Goal: Communication & Community: Answer question/provide support

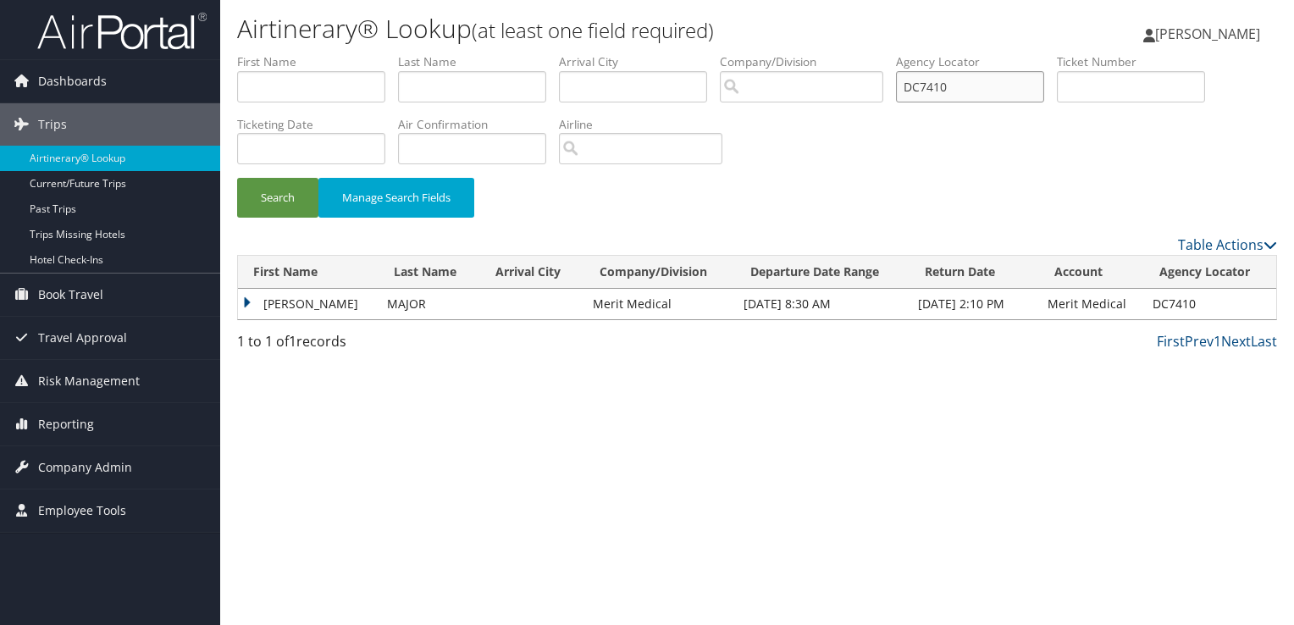
drag, startPoint x: 594, startPoint y: 112, endPoint x: 546, endPoint y: 201, distance: 101.2
click at [530, 53] on ul "First Name Last Name Departure City Arrival City Company/Division Airport/City …" at bounding box center [757, 53] width 1040 height 0
paste input "MMLF"
type input "DCMMLF"
click at [257, 181] on button "Search" at bounding box center [277, 198] width 81 height 40
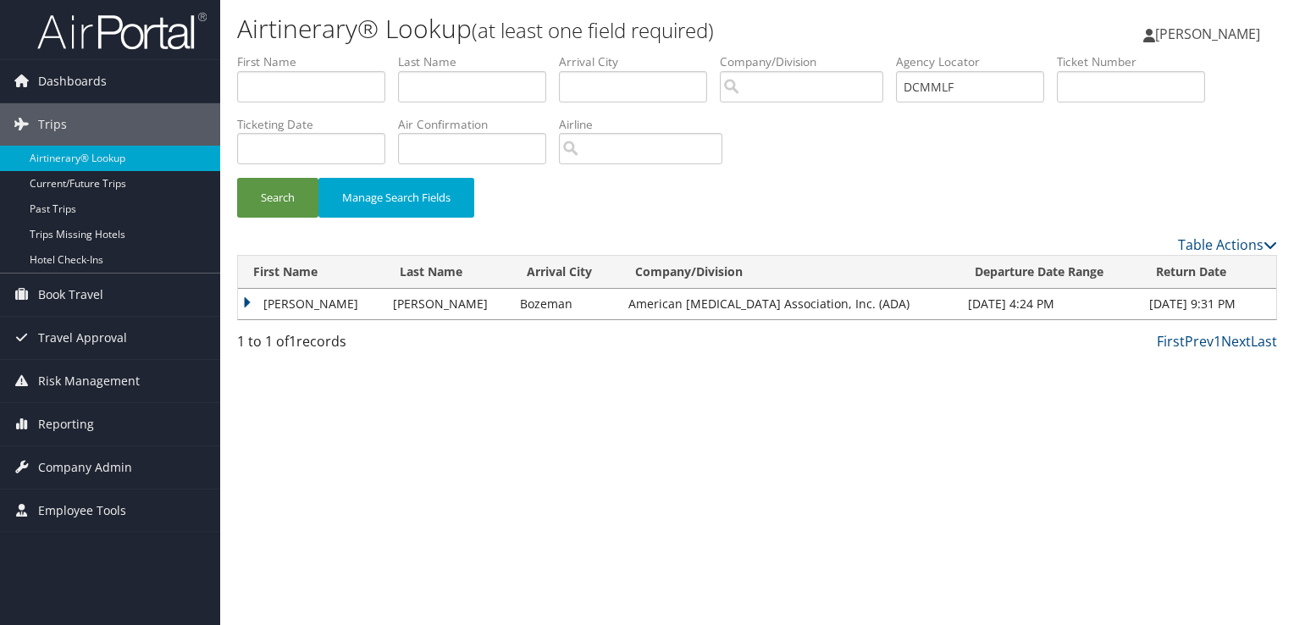
click at [312, 300] on td "CATHERINE DRATZ" at bounding box center [311, 304] width 146 height 30
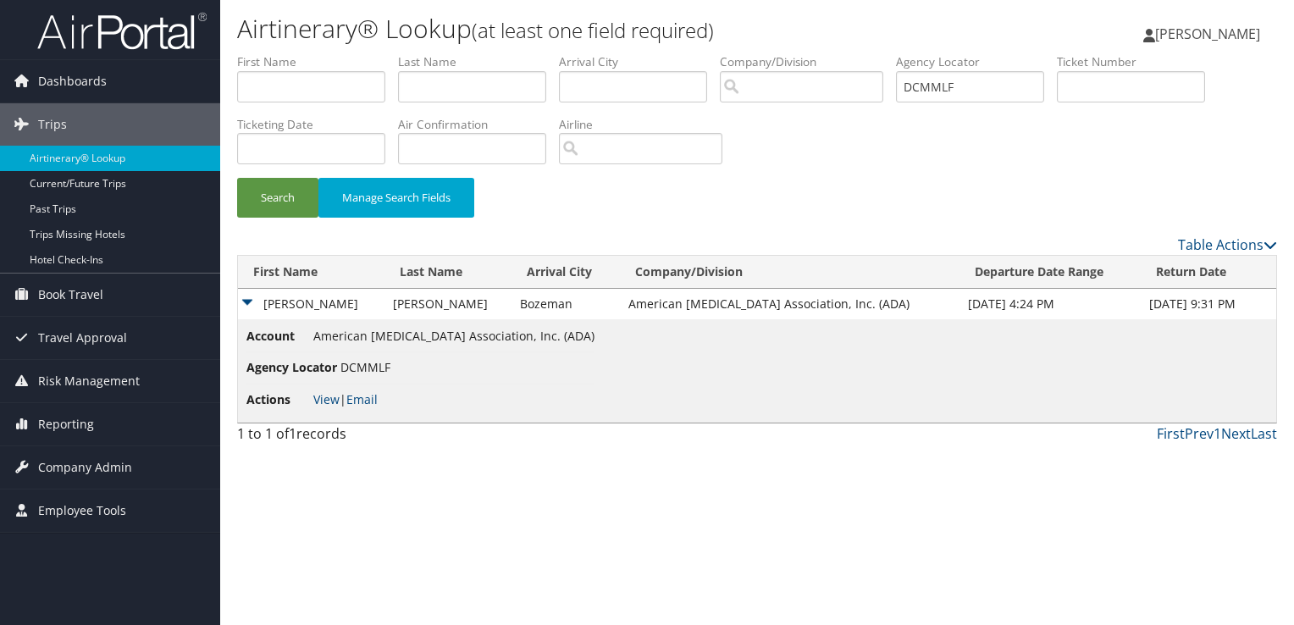
click at [383, 405] on li "Actions View | Email" at bounding box center [420, 399] width 348 height 30
click at [375, 404] on link "Email" at bounding box center [361, 399] width 31 height 16
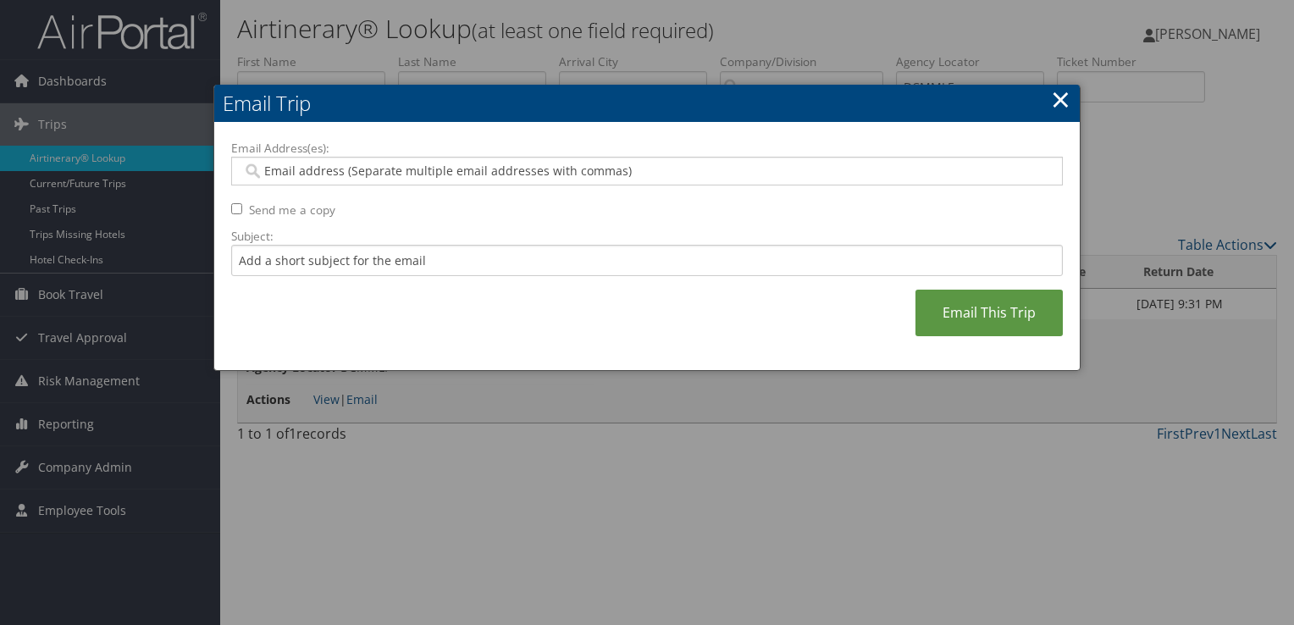
click at [471, 168] on input "Email Address(es):" at bounding box center [646, 171] width 809 height 17
paste input "CFDFERGUSON1@GMAIL.COM"
type input "CFDFERGUSON1@GMAIL.COM"
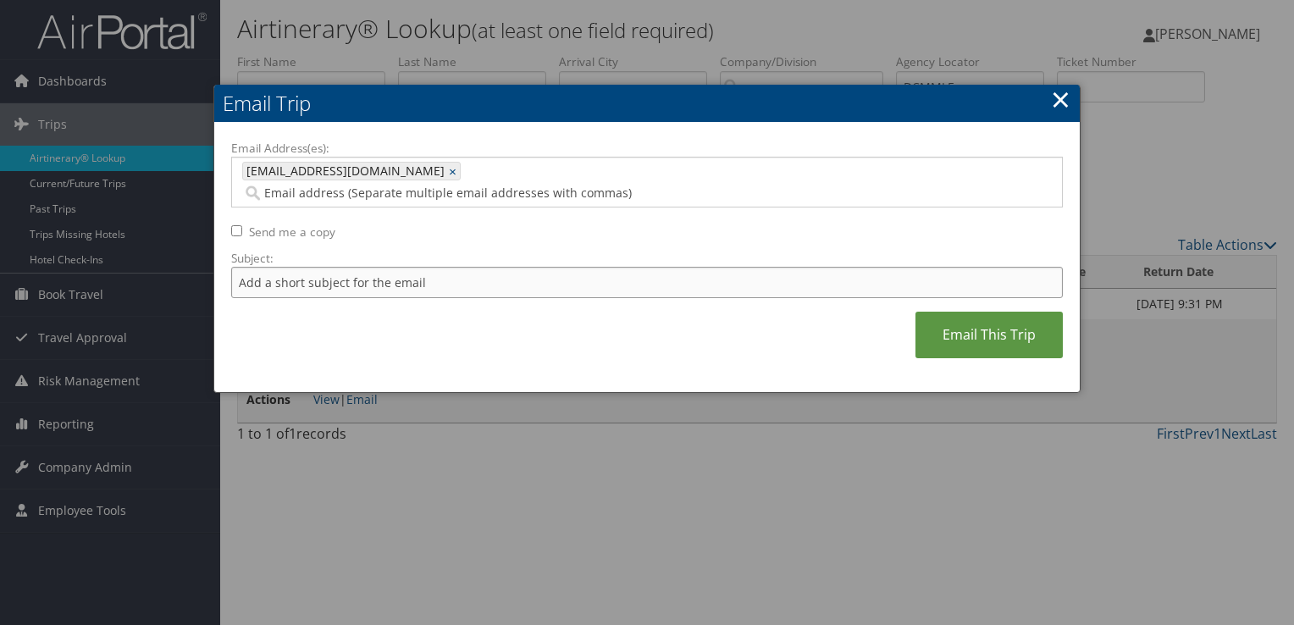
click at [427, 273] on input "Subject:" at bounding box center [646, 282] width 831 height 31
type input "United Flight Confirmation September 11"
click at [1035, 312] on link "Email This Trip" at bounding box center [988, 335] width 147 height 47
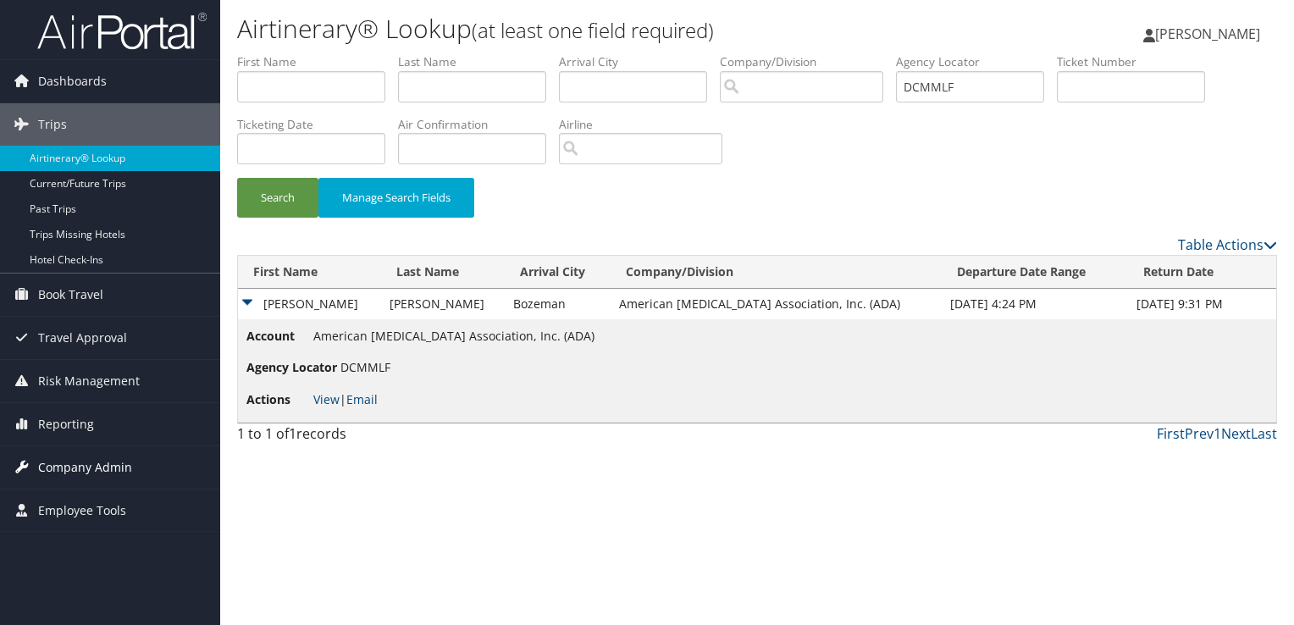
click at [116, 469] on span "Company Admin" at bounding box center [85, 467] width 94 height 42
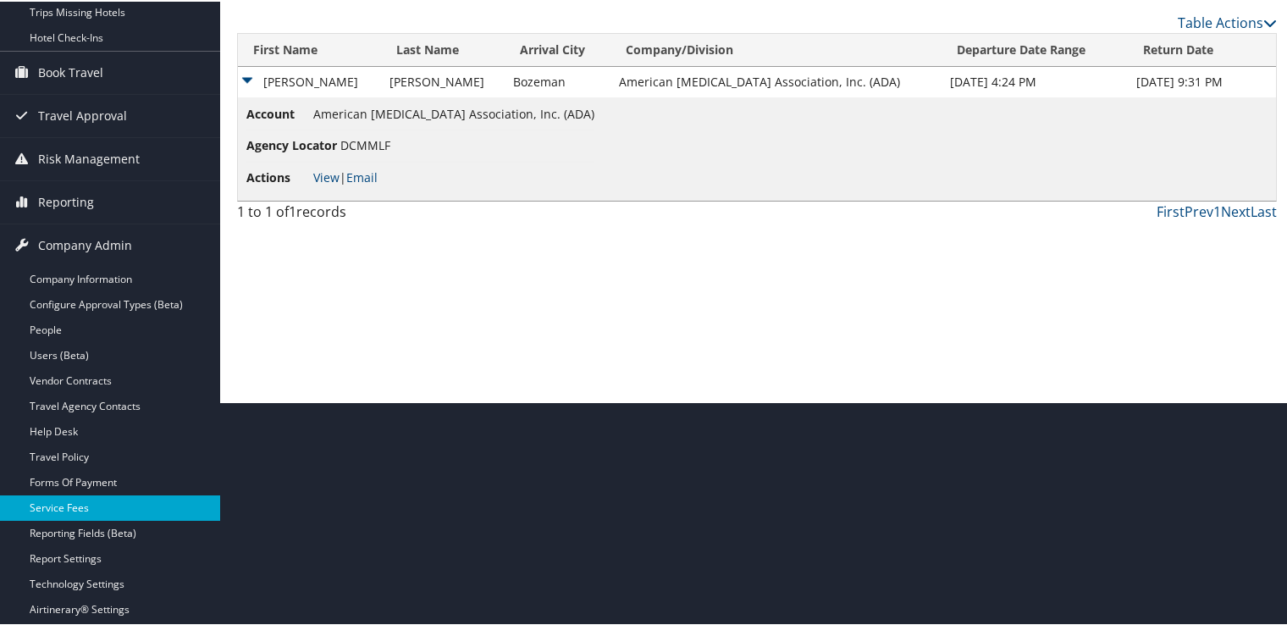
scroll to position [339, 0]
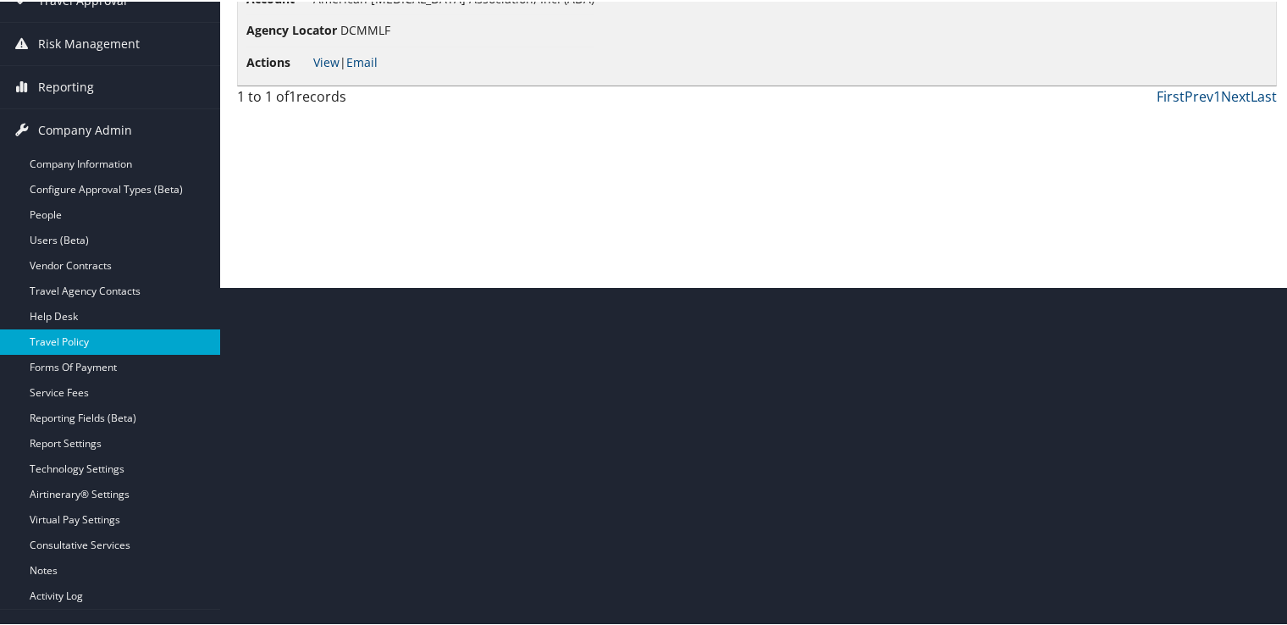
click at [106, 334] on link "Travel Policy" at bounding box center [110, 340] width 220 height 25
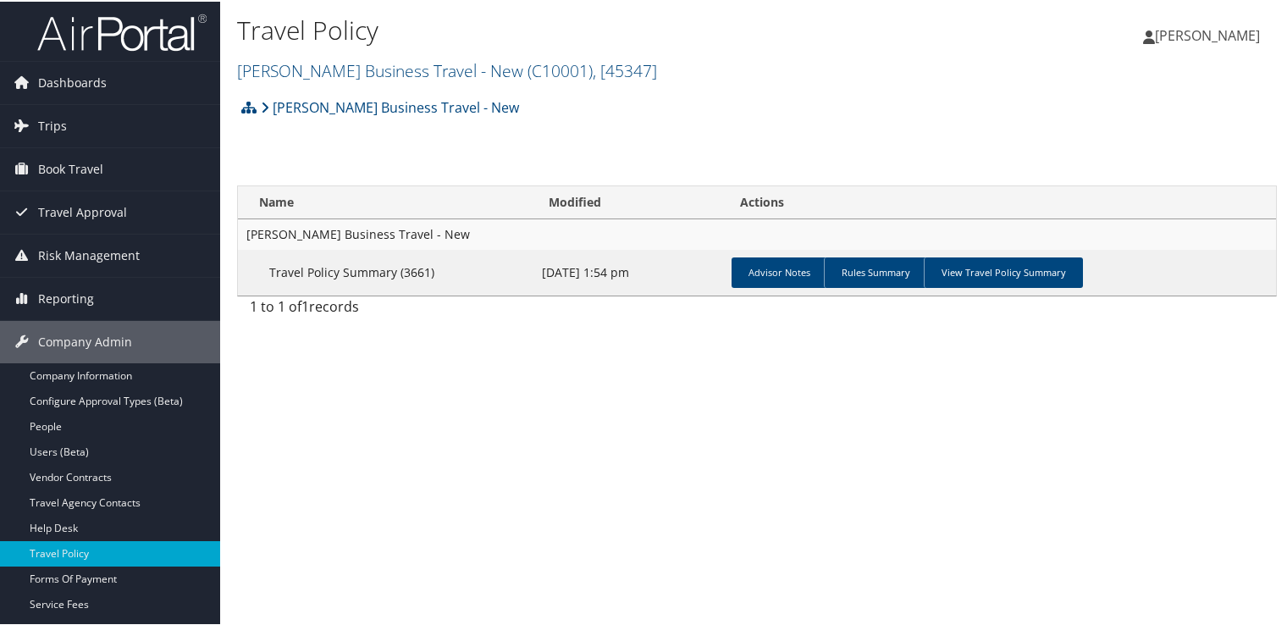
click at [640, 46] on h1 "Travel Policy" at bounding box center [583, 29] width 693 height 36
click at [599, 72] on span ", [ 45347 ]" at bounding box center [625, 69] width 64 height 23
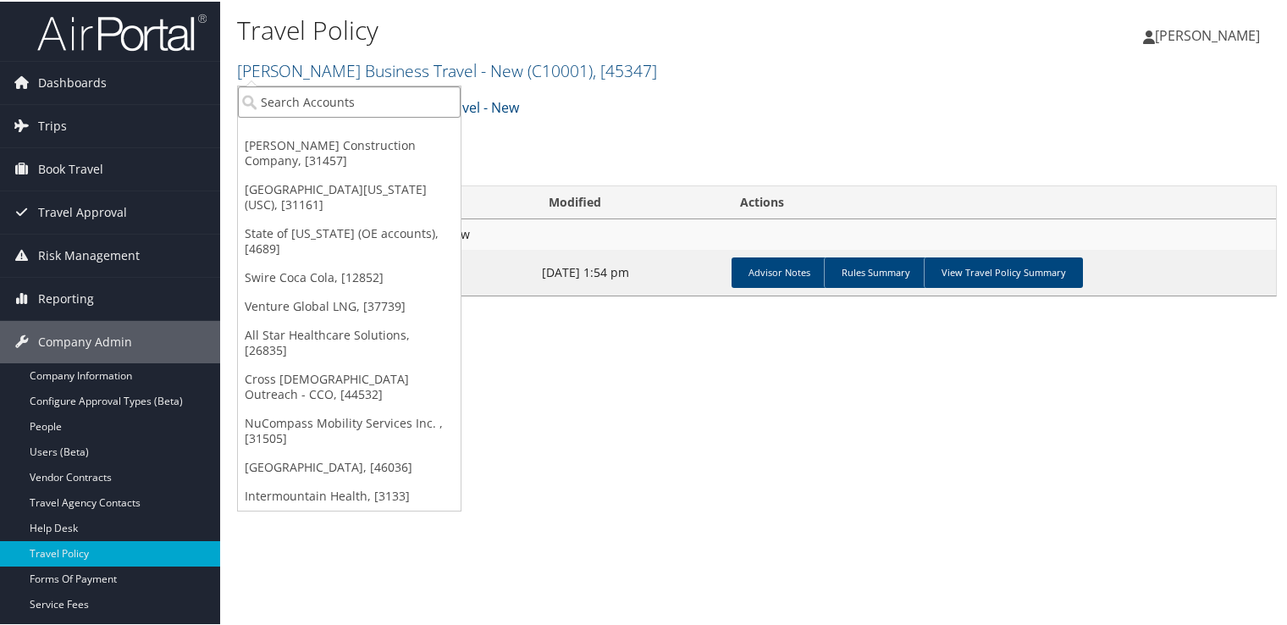
click at [403, 108] on input "search" at bounding box center [349, 100] width 223 height 31
click at [323, 269] on link "Swire Coca Cola, [12852]" at bounding box center [349, 276] width 223 height 29
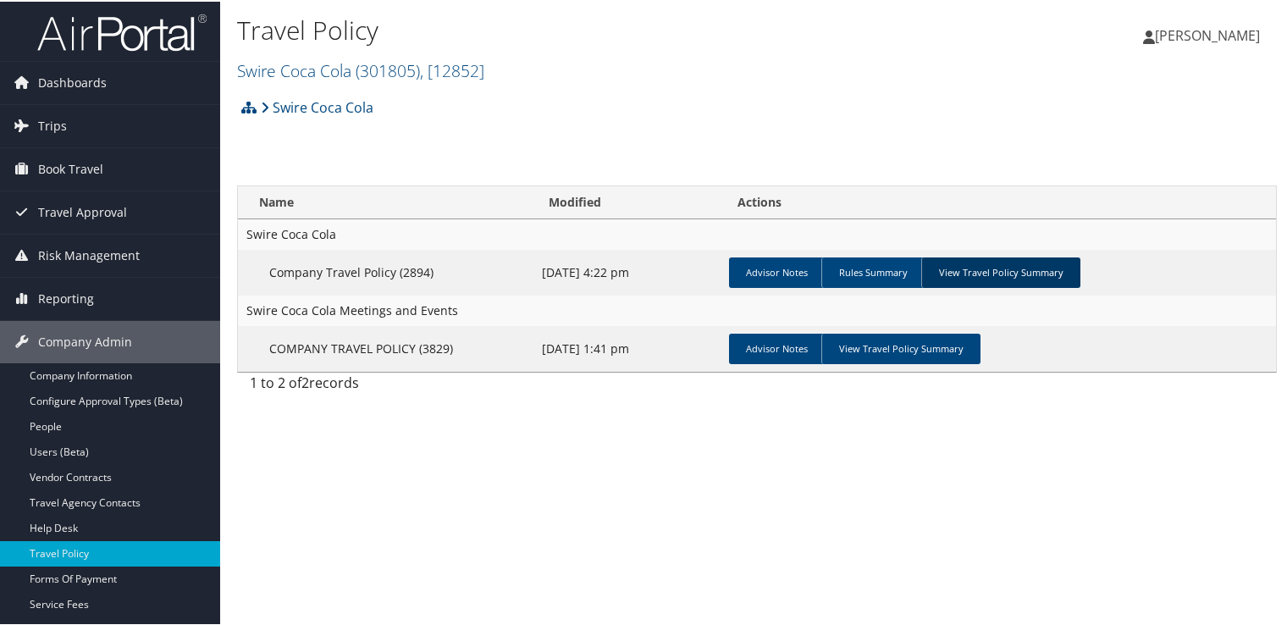
click at [1013, 273] on link "View Travel Policy Summary" at bounding box center [1000, 271] width 159 height 30
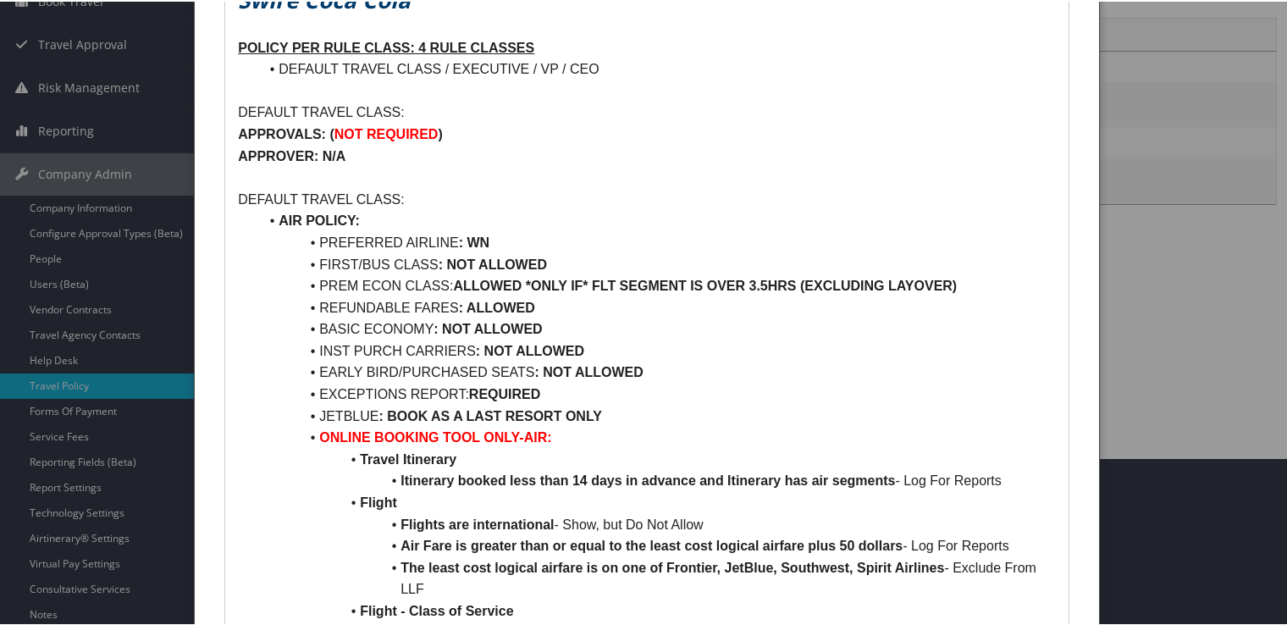
scroll to position [169, 0]
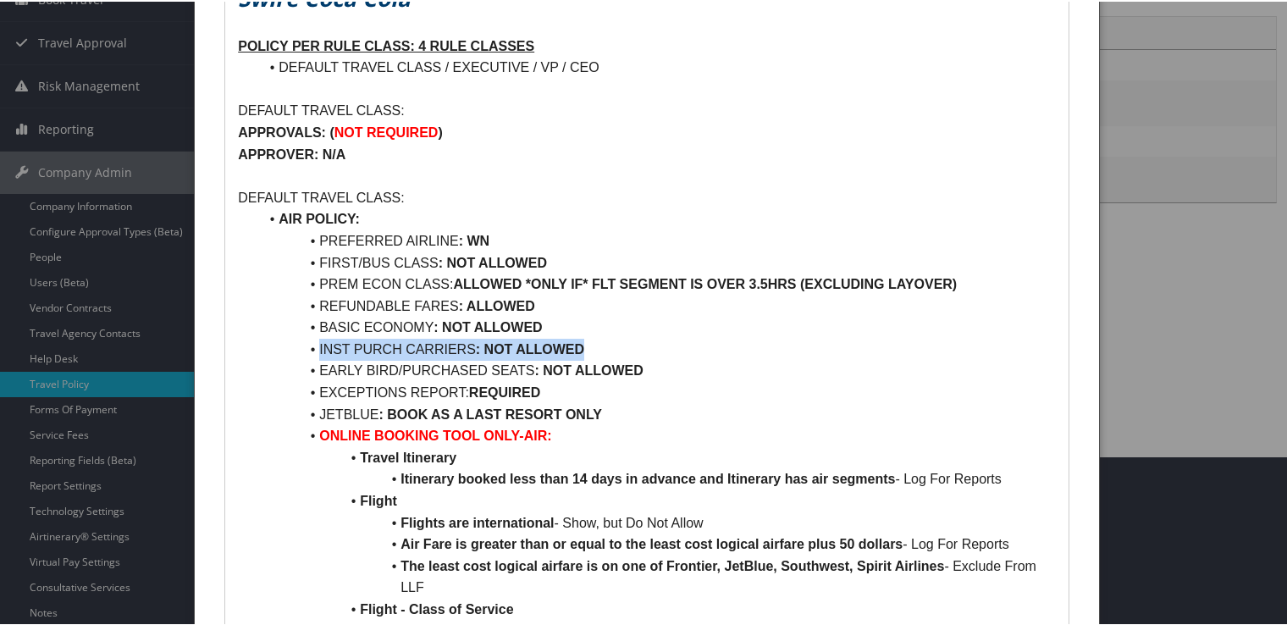
drag, startPoint x: 318, startPoint y: 342, endPoint x: 583, endPoint y: 344, distance: 265.0
click at [583, 344] on li "INST PURCH CARRIERS : NOT ALLOWED" at bounding box center [657, 348] width 798 height 22
click at [572, 351] on strong ": NOT ALLOWED" at bounding box center [530, 347] width 108 height 14
drag, startPoint x: 286, startPoint y: 262, endPoint x: 562, endPoint y: 250, distance: 276.3
click at [562, 251] on li "FIRST/BUS CLASS : NOT ALLOWED" at bounding box center [657, 262] width 798 height 22
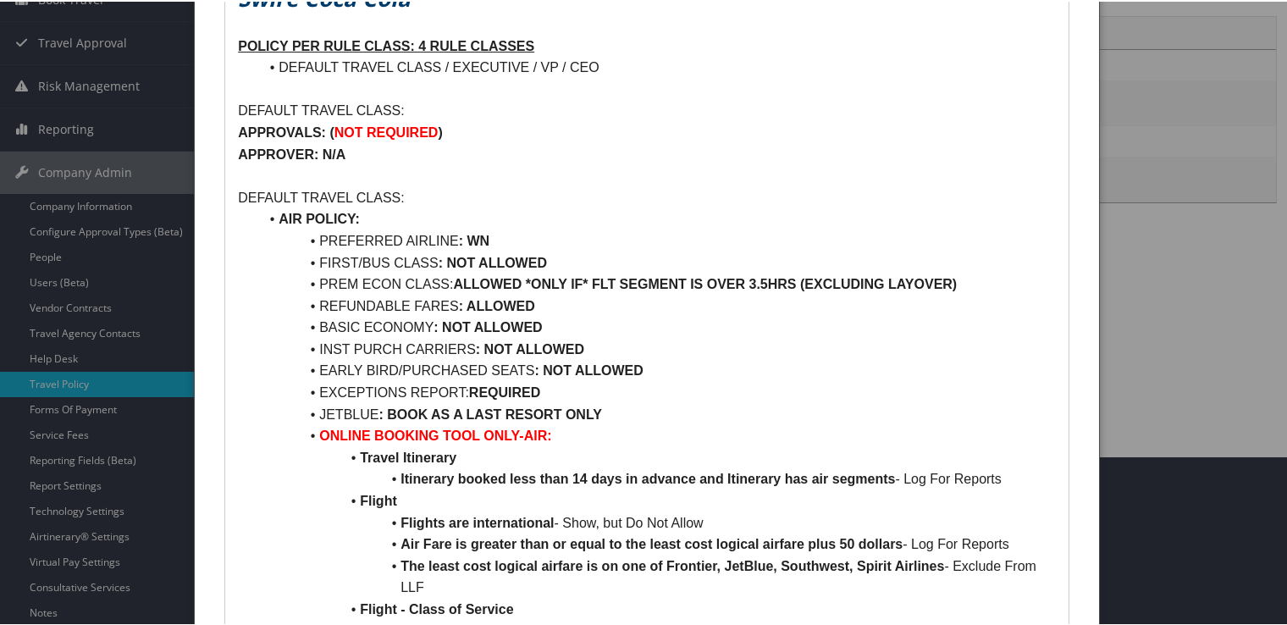
drag, startPoint x: 562, startPoint y: 250, endPoint x: 494, endPoint y: 235, distance: 69.2
click at [494, 235] on li "PREFERRED AIRLINE : WN" at bounding box center [657, 240] width 798 height 22
drag, startPoint x: 494, startPoint y: 235, endPoint x: 335, endPoint y: 229, distance: 159.3
click at [335, 229] on li "PREFERRED AIRLINE : WN" at bounding box center [657, 240] width 798 height 22
click at [440, 248] on li "PREFERRED AIRLINE : WN" at bounding box center [657, 240] width 798 height 22
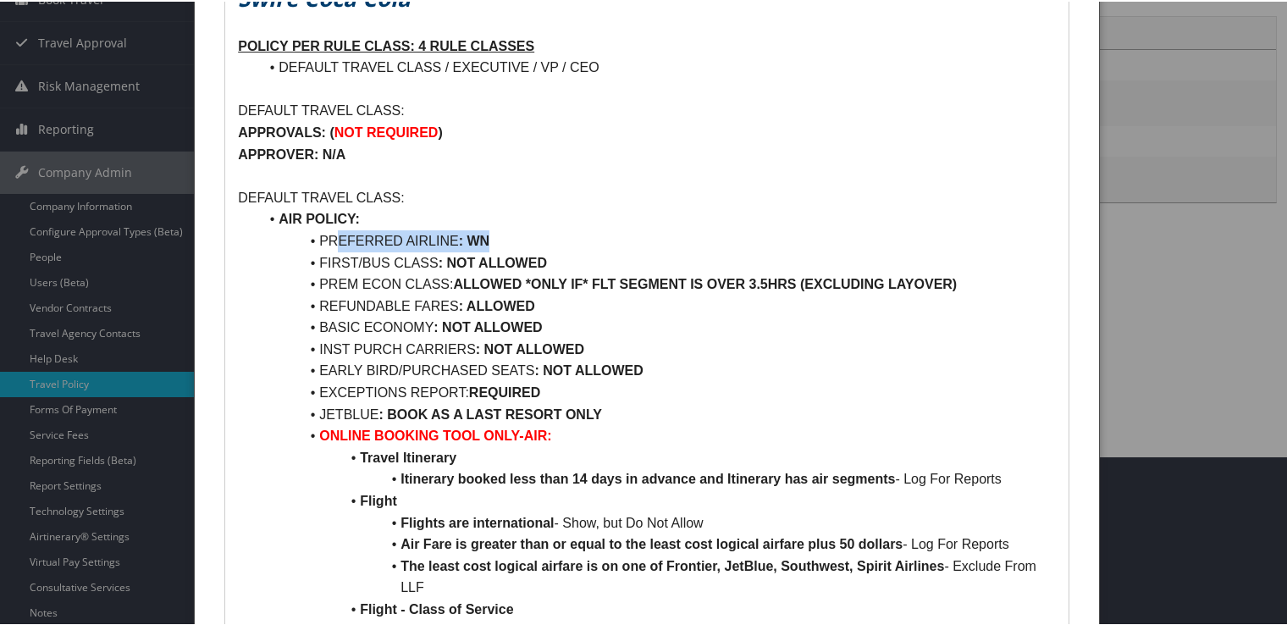
drag, startPoint x: 549, startPoint y: 309, endPoint x: 329, endPoint y: 308, distance: 220.1
click at [329, 308] on li "REFUNDABLE FARES : ALLOWED" at bounding box center [657, 305] width 798 height 22
drag, startPoint x: 329, startPoint y: 308, endPoint x: 472, endPoint y: 331, distance: 145.7
click at [472, 331] on strong ": NOT ALLOWED" at bounding box center [487, 325] width 108 height 14
drag, startPoint x: 560, startPoint y: 313, endPoint x: 362, endPoint y: 328, distance: 198.6
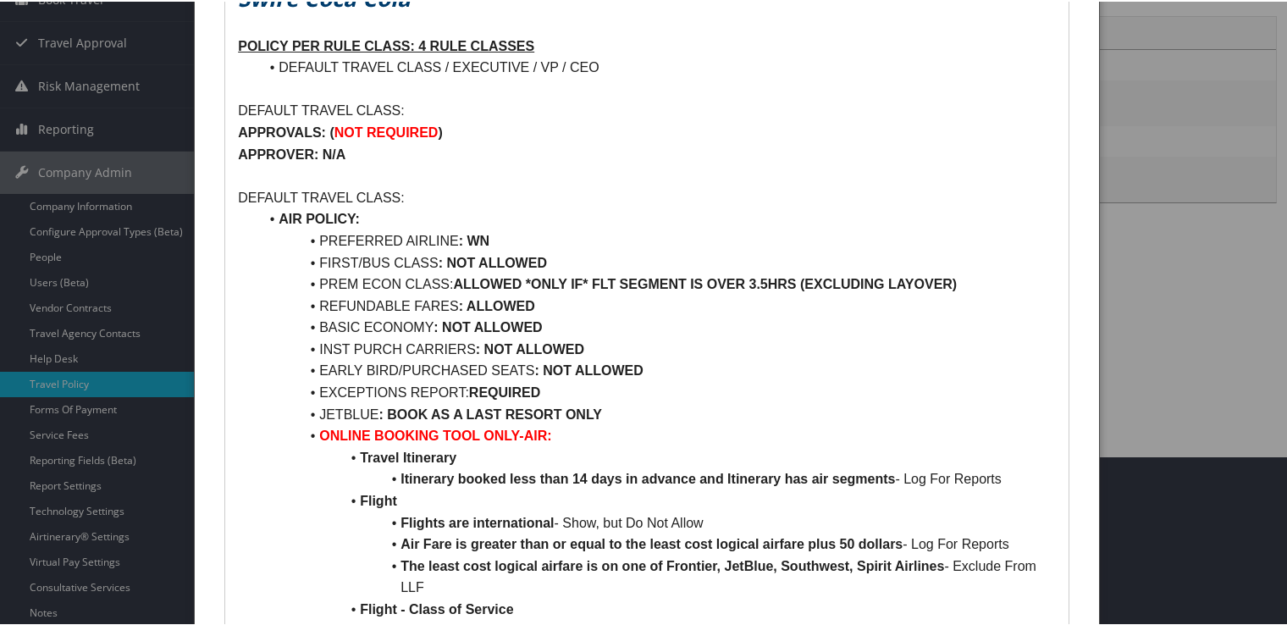
drag, startPoint x: 362, startPoint y: 328, endPoint x: 479, endPoint y: 323, distance: 116.9
click at [479, 323] on strong ": NOT ALLOWED" at bounding box center [487, 325] width 108 height 14
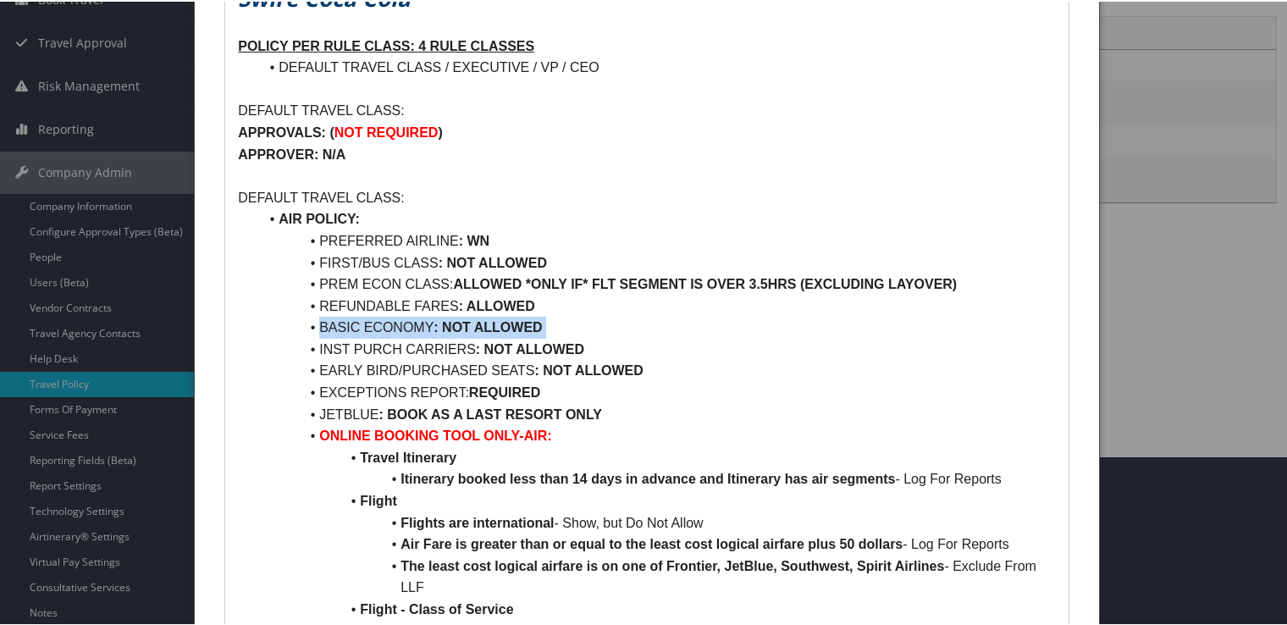
copy li "BASIC ECONOMY : NOT ALLOWED"
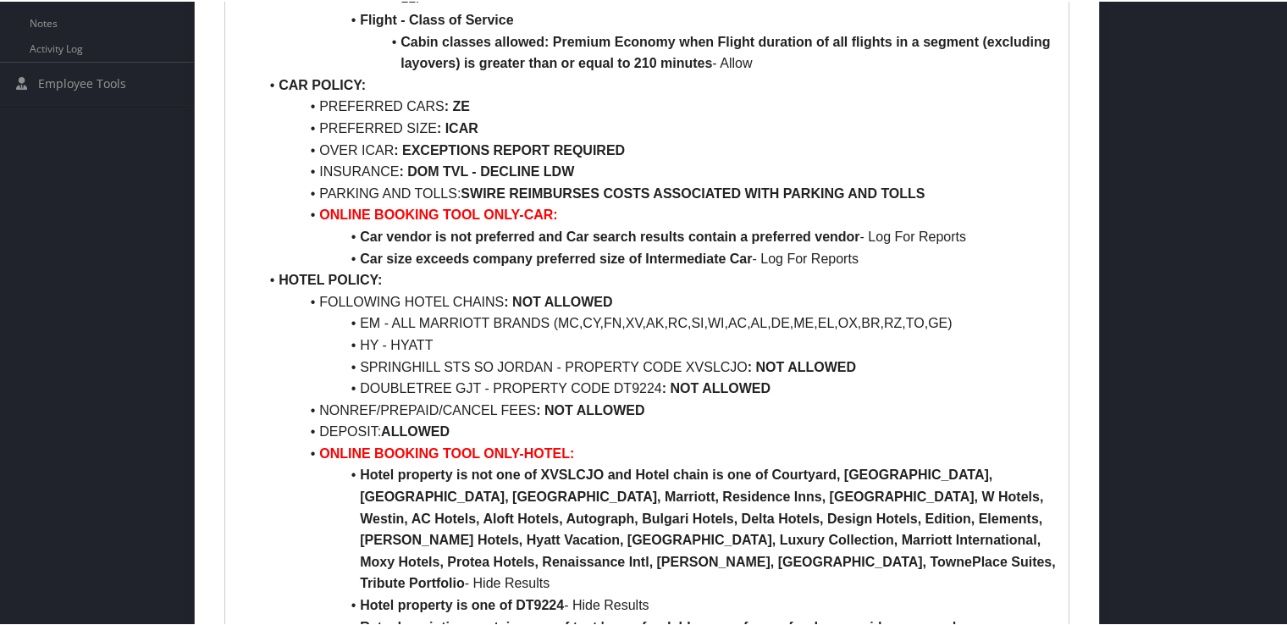
scroll to position [762, 0]
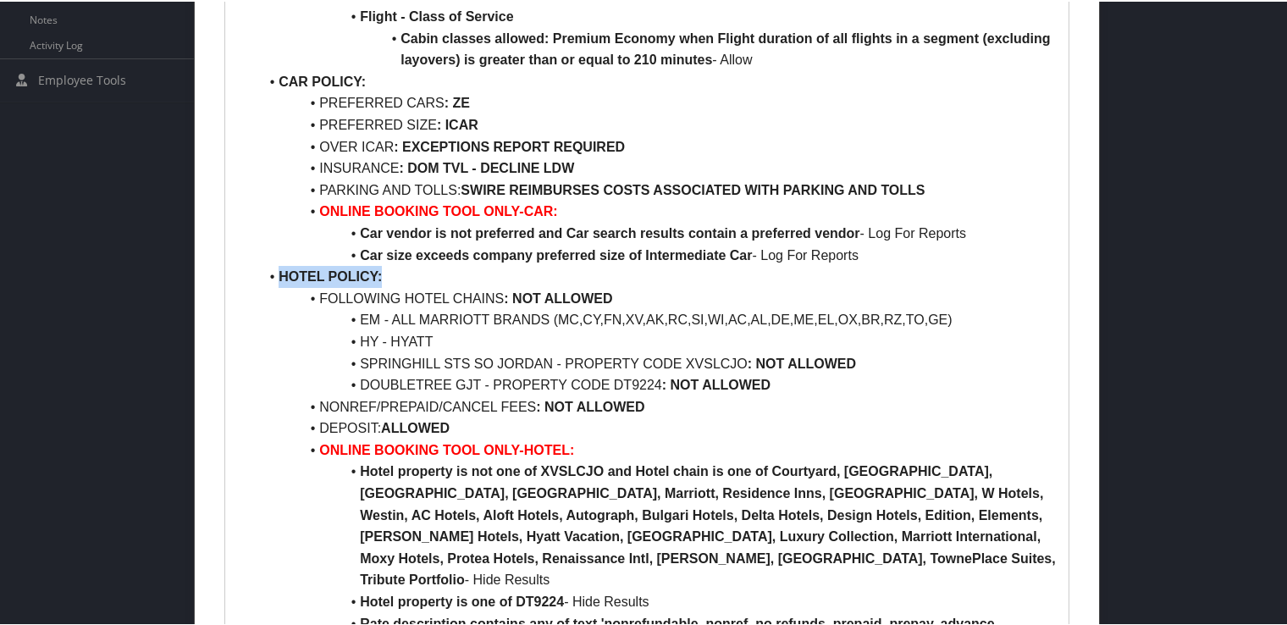
drag, startPoint x: 392, startPoint y: 274, endPoint x: 247, endPoint y: 275, distance: 144.8
click at [247, 275] on ul "AIR POLICY: PREFERRED AIRLINE : WN FIRST/BUS CLASS : NOT ALLOWED PREM ECON CLAS…" at bounding box center [647, 145] width 818 height 1062
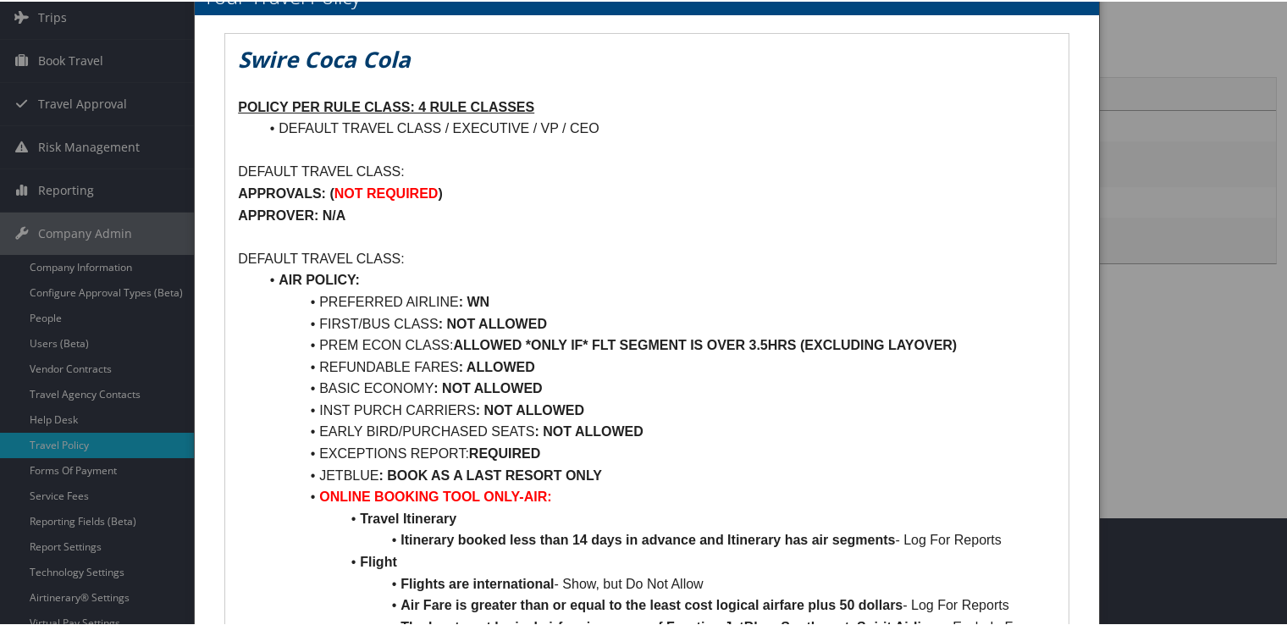
scroll to position [85, 0]
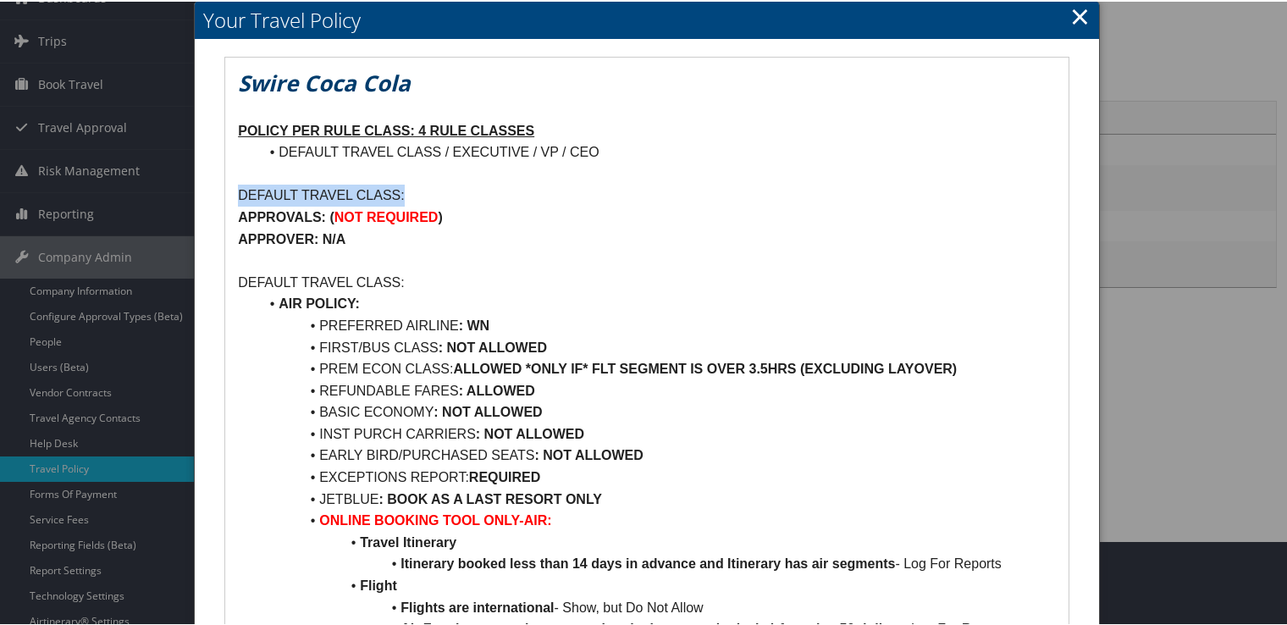
drag, startPoint x: 426, startPoint y: 185, endPoint x: 238, endPoint y: 190, distance: 188.0
click at [238, 190] on p "DEFAULT TRAVEL CLASS:" at bounding box center [647, 194] width 818 height 22
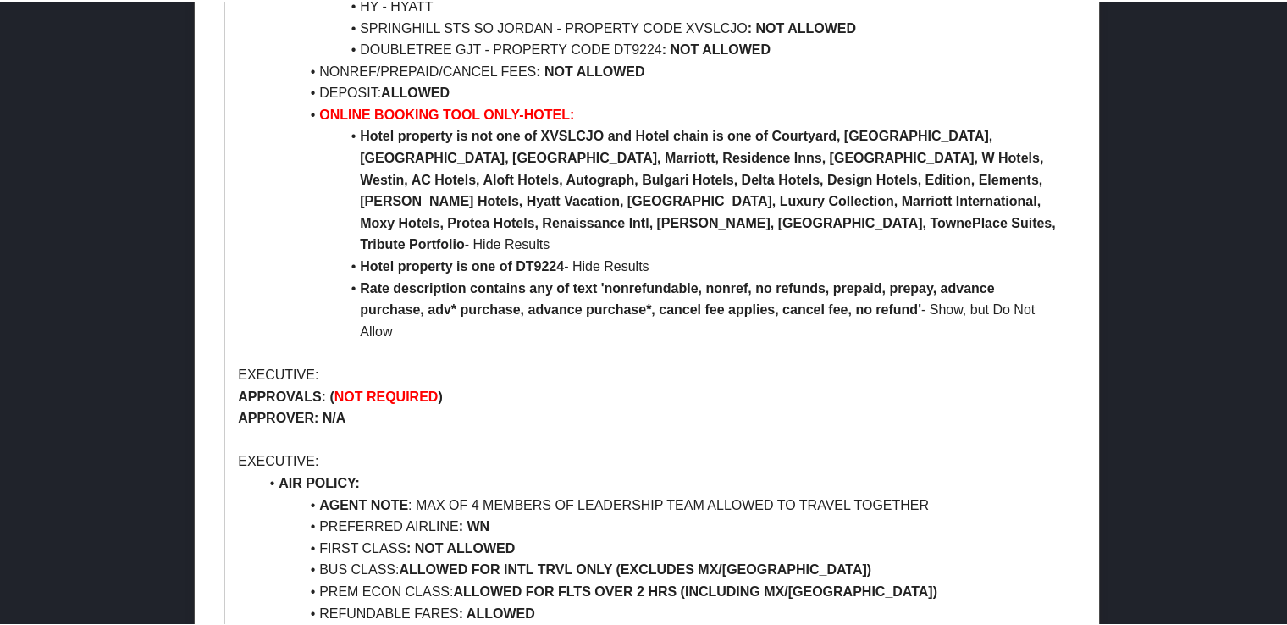
scroll to position [1101, 0]
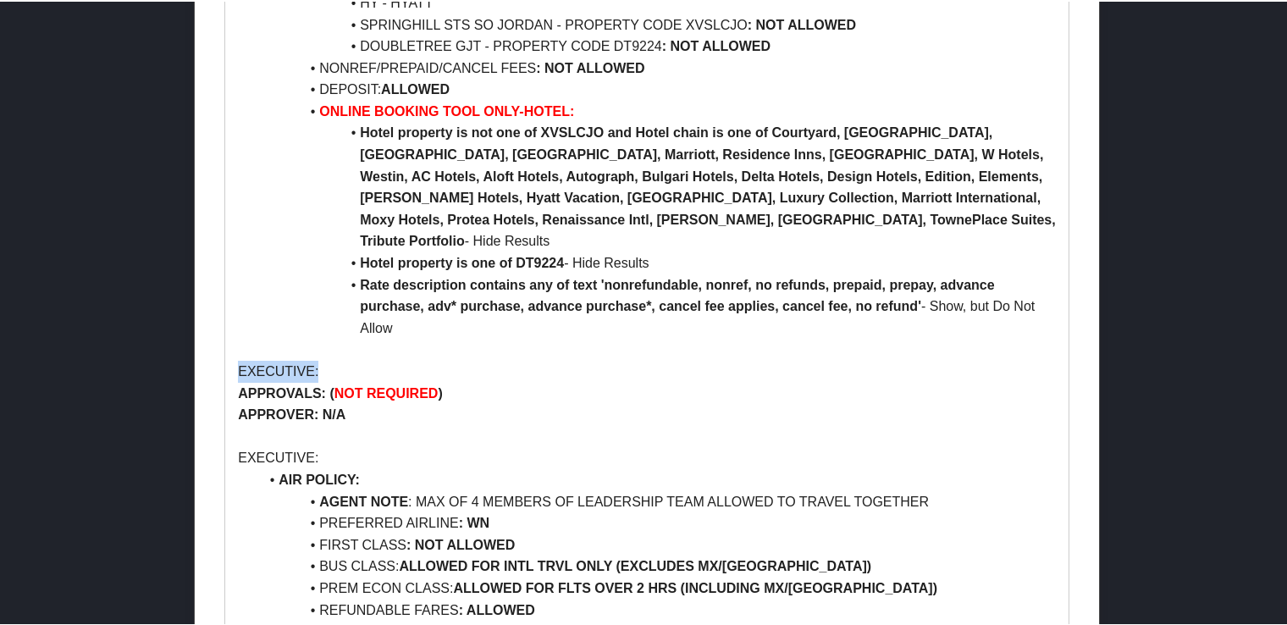
drag, startPoint x: 327, startPoint y: 348, endPoint x: 218, endPoint y: 348, distance: 109.2
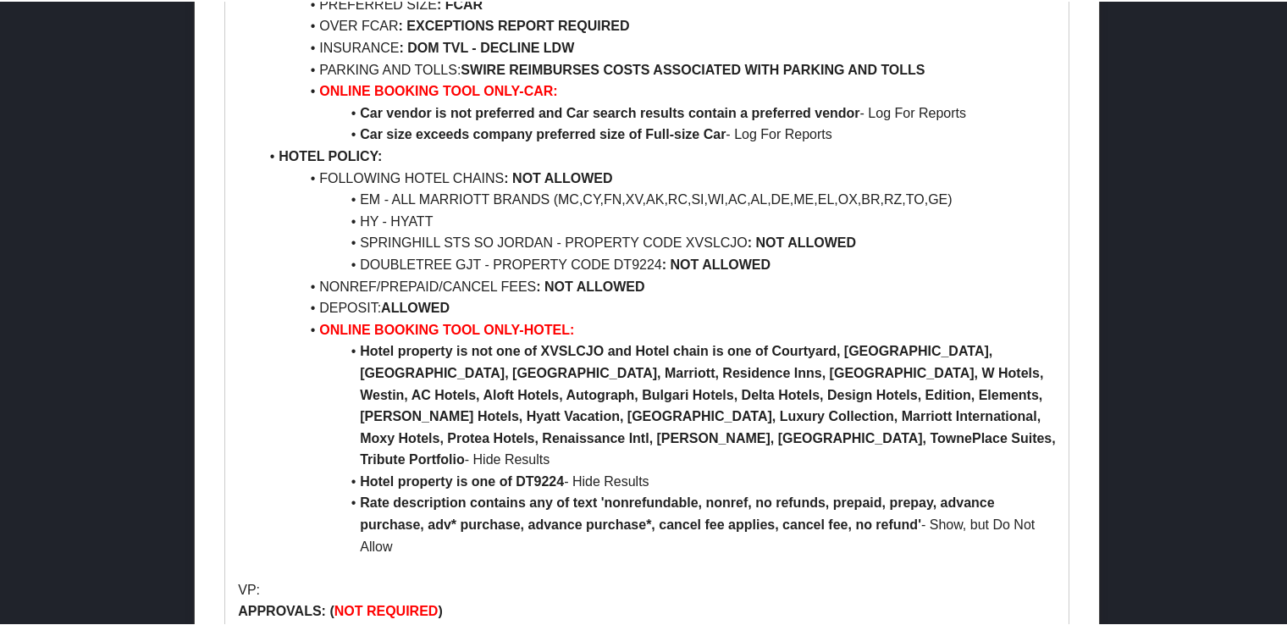
scroll to position [2371, 0]
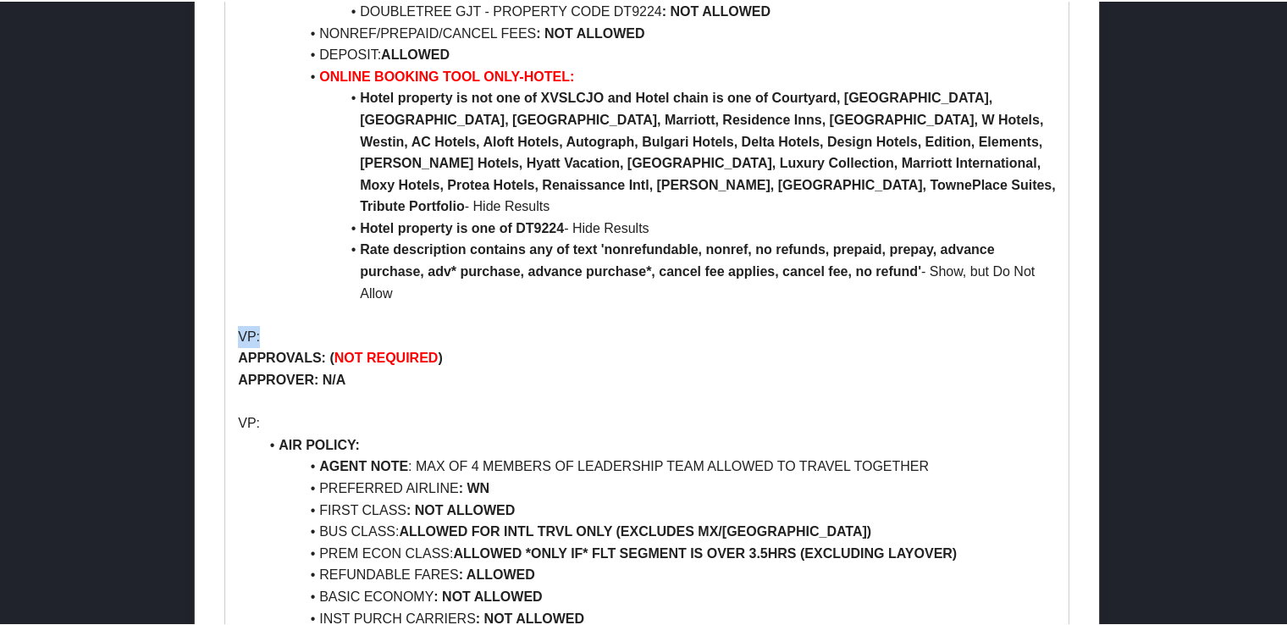
drag, startPoint x: 271, startPoint y: 287, endPoint x: 230, endPoint y: 287, distance: 40.6
click at [230, 287] on div "Swire Coca Cola POLICY PER RULE CLASS: 4 RULE CLASSES DEFAULT TRAVEL CLASS / EX…" at bounding box center [646, 233] width 843 height 4927
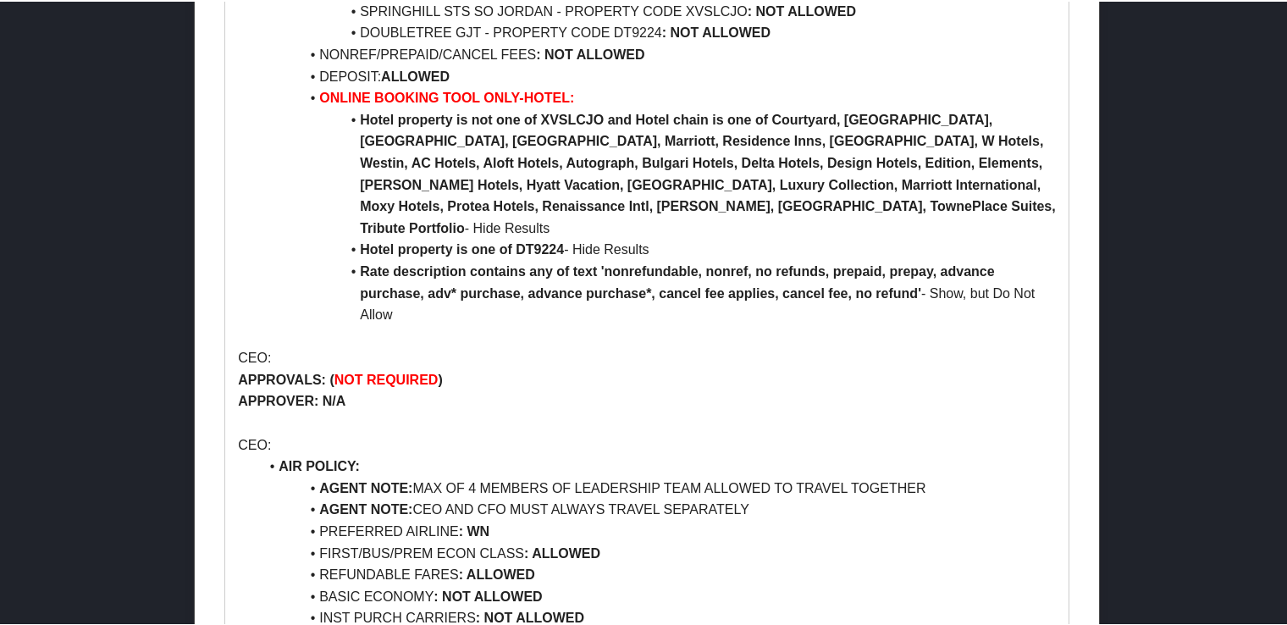
scroll to position [3810, 0]
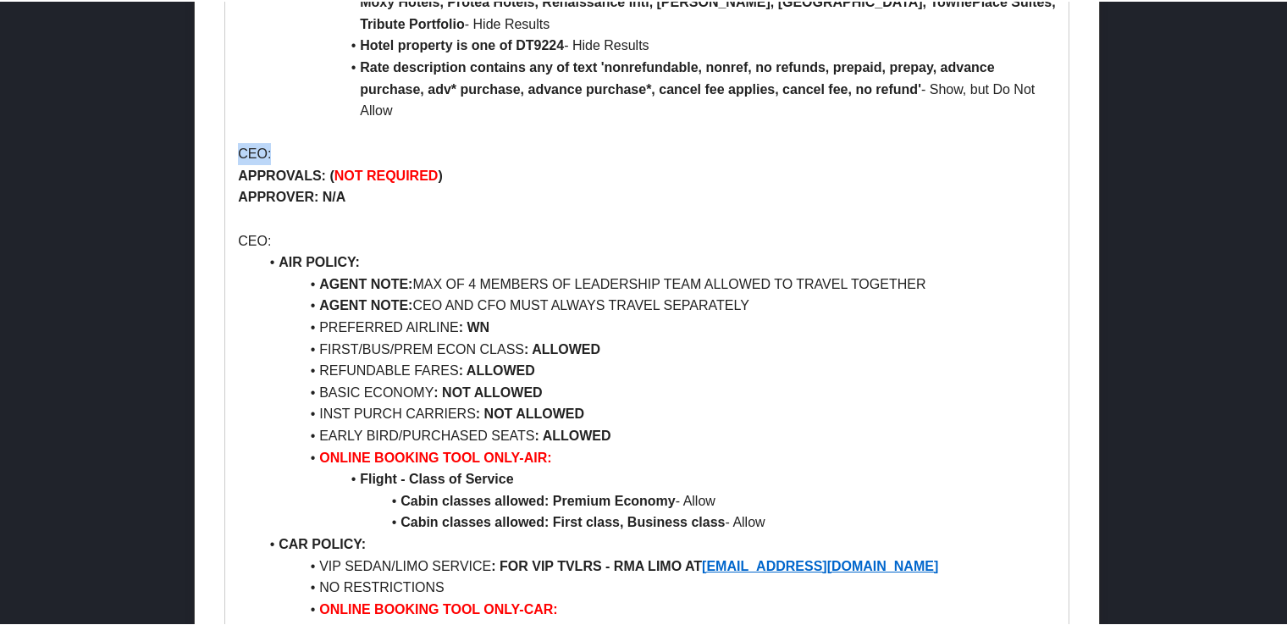
drag, startPoint x: 283, startPoint y: 91, endPoint x: 229, endPoint y: 97, distance: 54.5
click at [538, 340] on strong ": ALLOWED" at bounding box center [562, 347] width 76 height 14
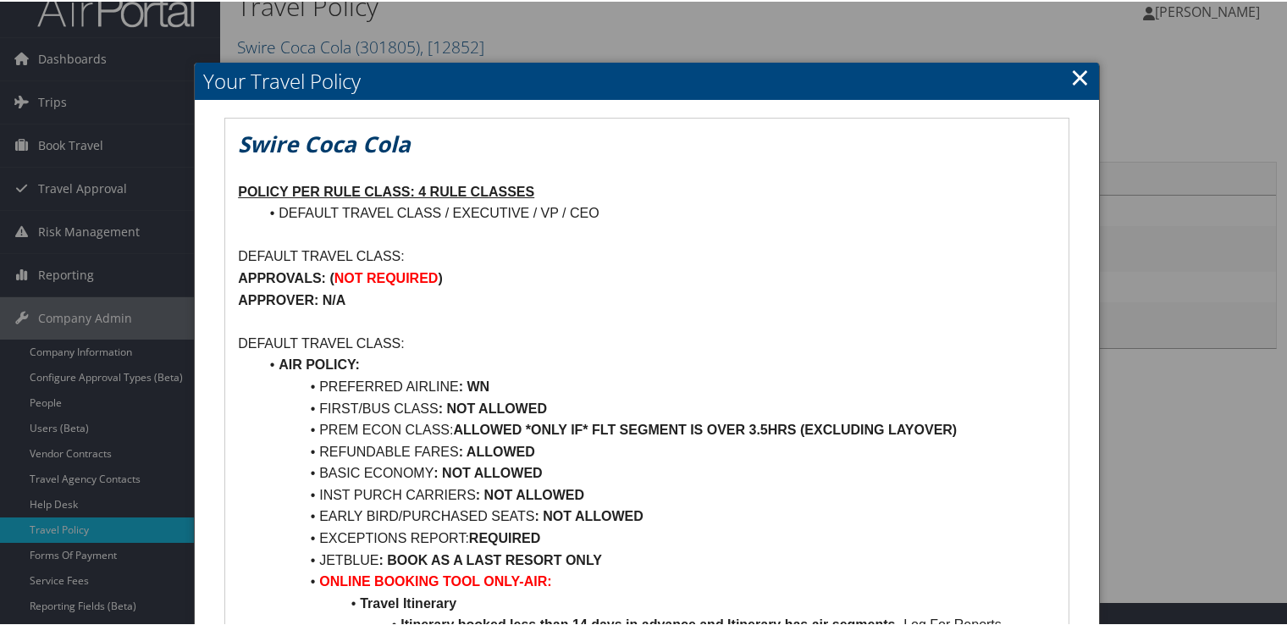
scroll to position [0, 0]
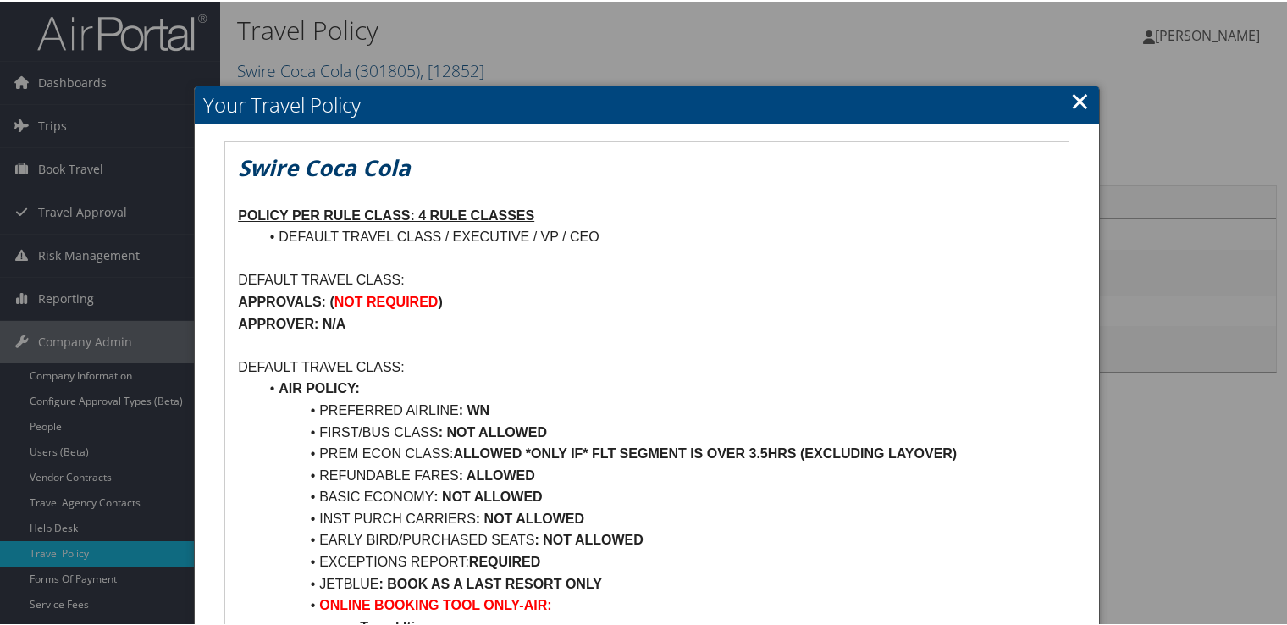
click at [1072, 103] on link "×" at bounding box center [1079, 99] width 19 height 34
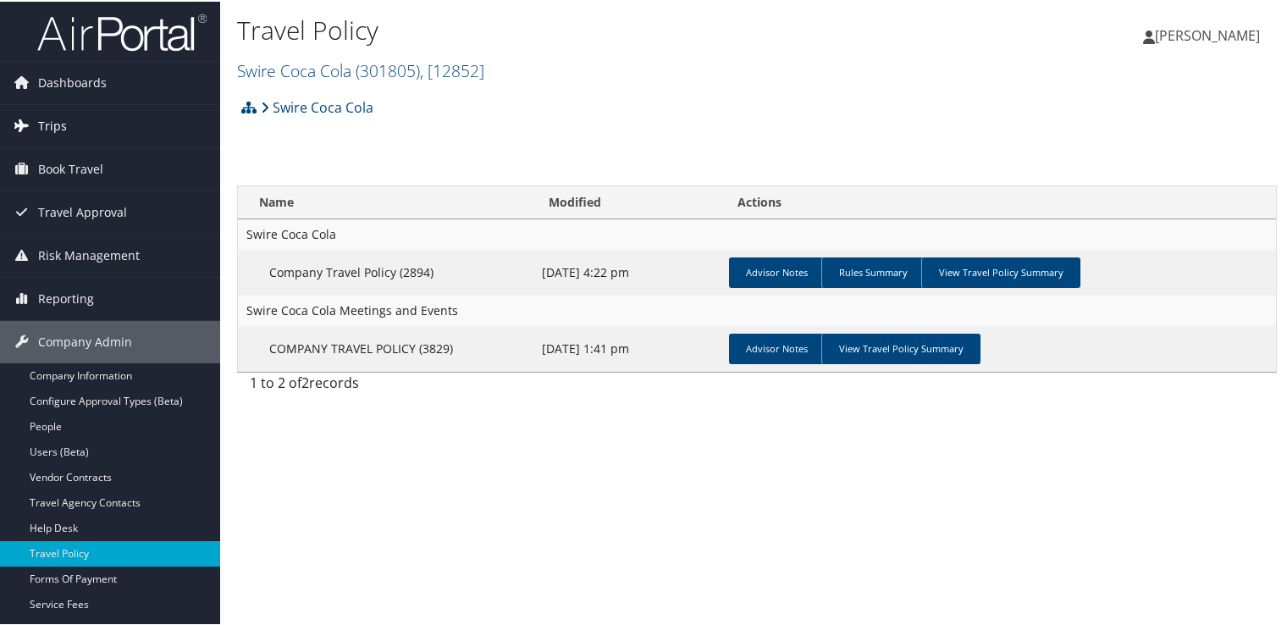
click at [105, 128] on link "Trips" at bounding box center [110, 124] width 220 height 42
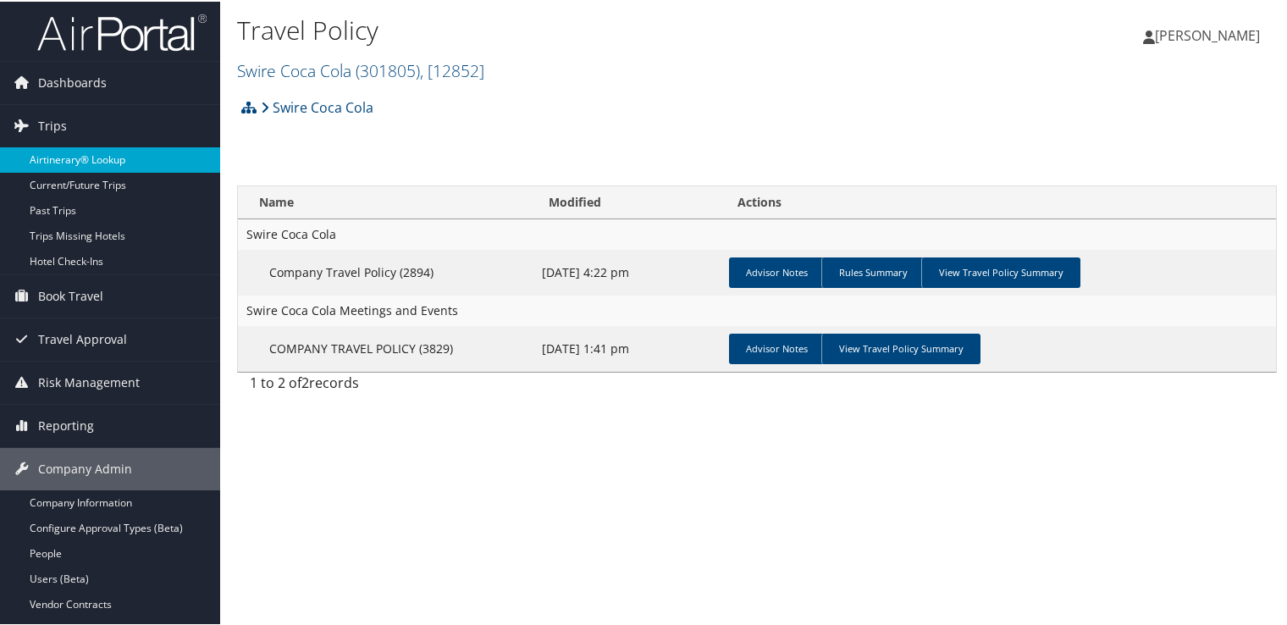
click at [95, 158] on link "Airtinerary® Lookup" at bounding box center [110, 158] width 220 height 25
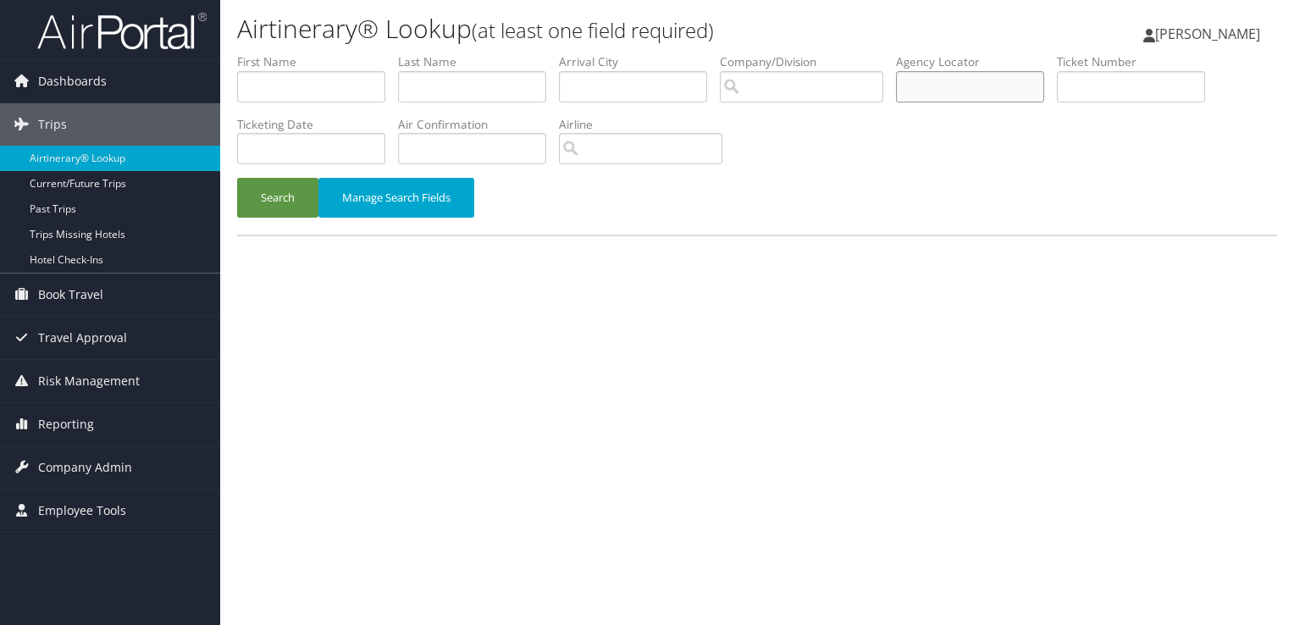
click at [1016, 76] on input "text" at bounding box center [970, 86] width 148 height 31
paste input "DC79KB"
type input "DC79KB"
click at [298, 191] on button "Search" at bounding box center [277, 198] width 81 height 40
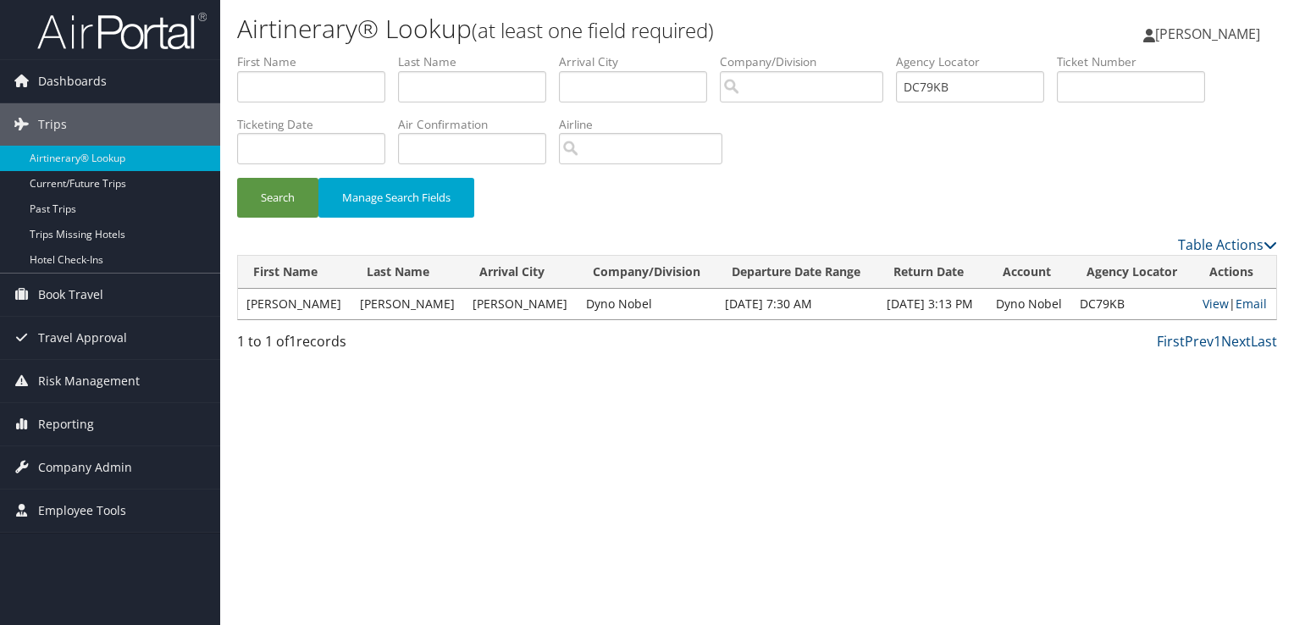
click at [281, 305] on td "CRAIG H" at bounding box center [294, 304] width 113 height 30
click at [1214, 306] on link "View" at bounding box center [1215, 303] width 26 height 16
click at [298, 198] on button "Search" at bounding box center [277, 198] width 81 height 40
click at [273, 207] on button "Search" at bounding box center [277, 198] width 81 height 40
click at [298, 307] on td "CRAIG H" at bounding box center [294, 304] width 113 height 30
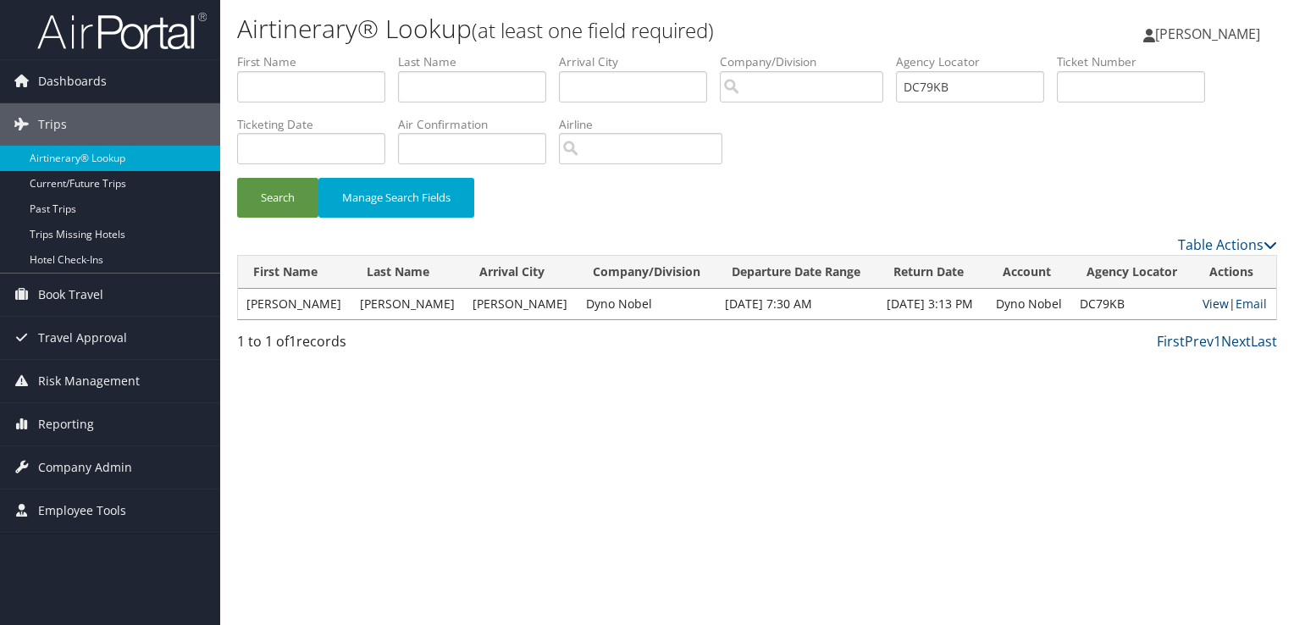
click at [1205, 306] on link "View" at bounding box center [1215, 303] width 26 height 16
click at [1249, 301] on link "Email" at bounding box center [1250, 303] width 31 height 16
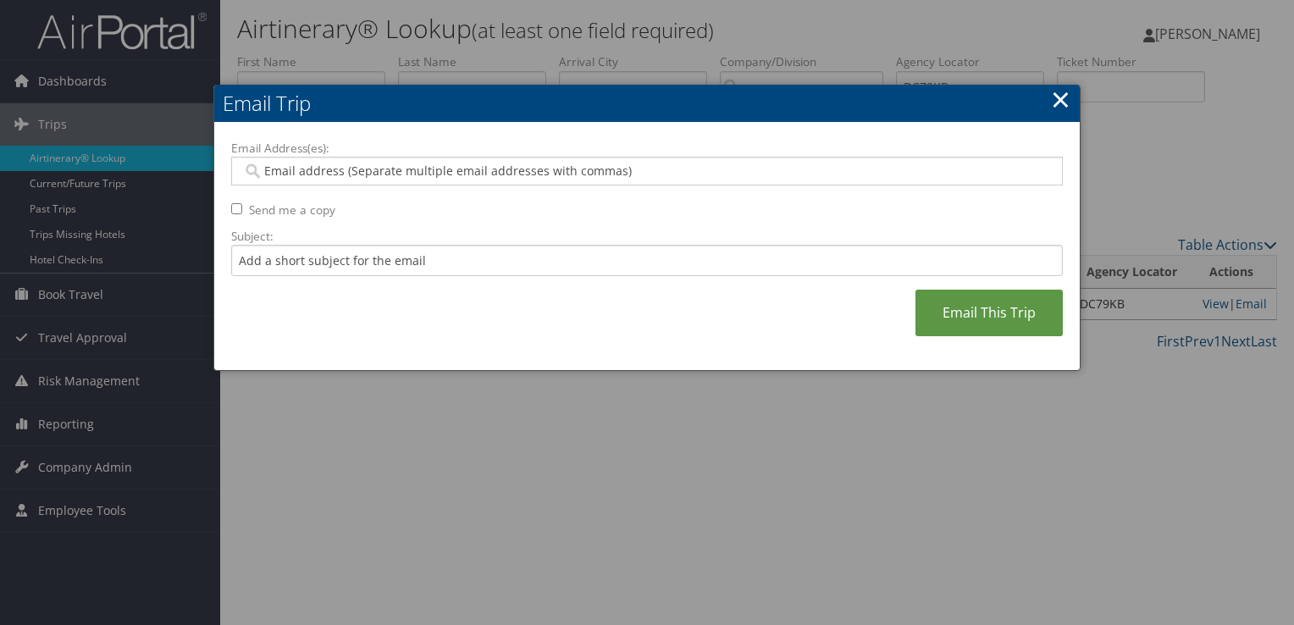
click at [373, 164] on input "Email Address(es):" at bounding box center [646, 171] width 809 height 17
paste input "CBORDEN@ME.COM"
type input "CBORDEN@ME.COM"
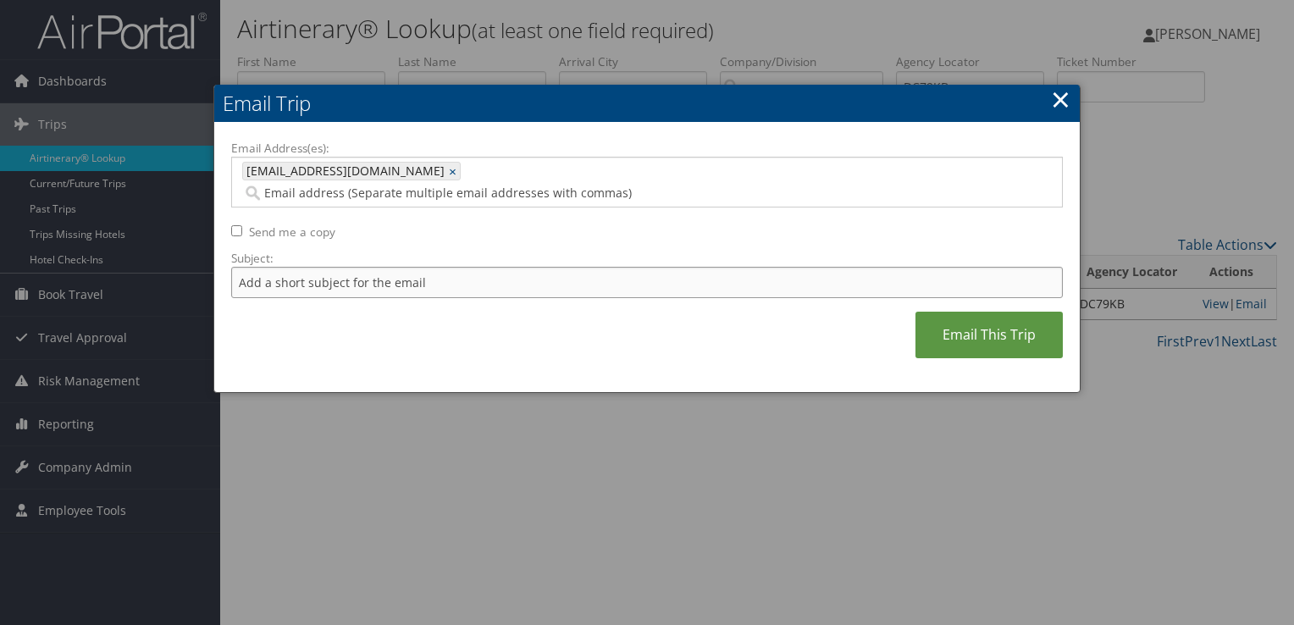
click at [347, 272] on input "Subject:" at bounding box center [646, 282] width 831 height 31
click at [505, 267] on input "Delta Flight Confirmation September 10 -11" at bounding box center [646, 282] width 831 height 31
type input "Delta Flight Confirmation September 10 -13"
click at [505, 267] on input "Delta Flight Confirmation September 10 -13" at bounding box center [646, 282] width 831 height 31
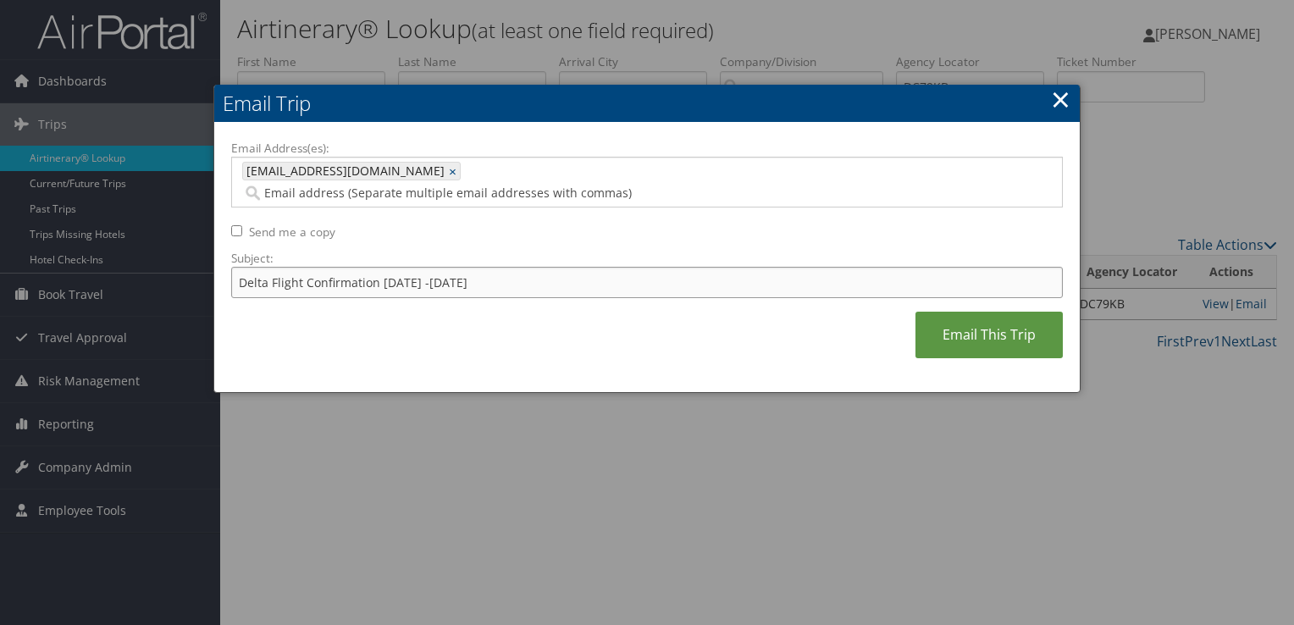
click at [505, 267] on input "Delta Flight Confirmation September 10 -13" at bounding box center [646, 282] width 831 height 31
click at [984, 312] on link "Email This Trip" at bounding box center [988, 335] width 147 height 47
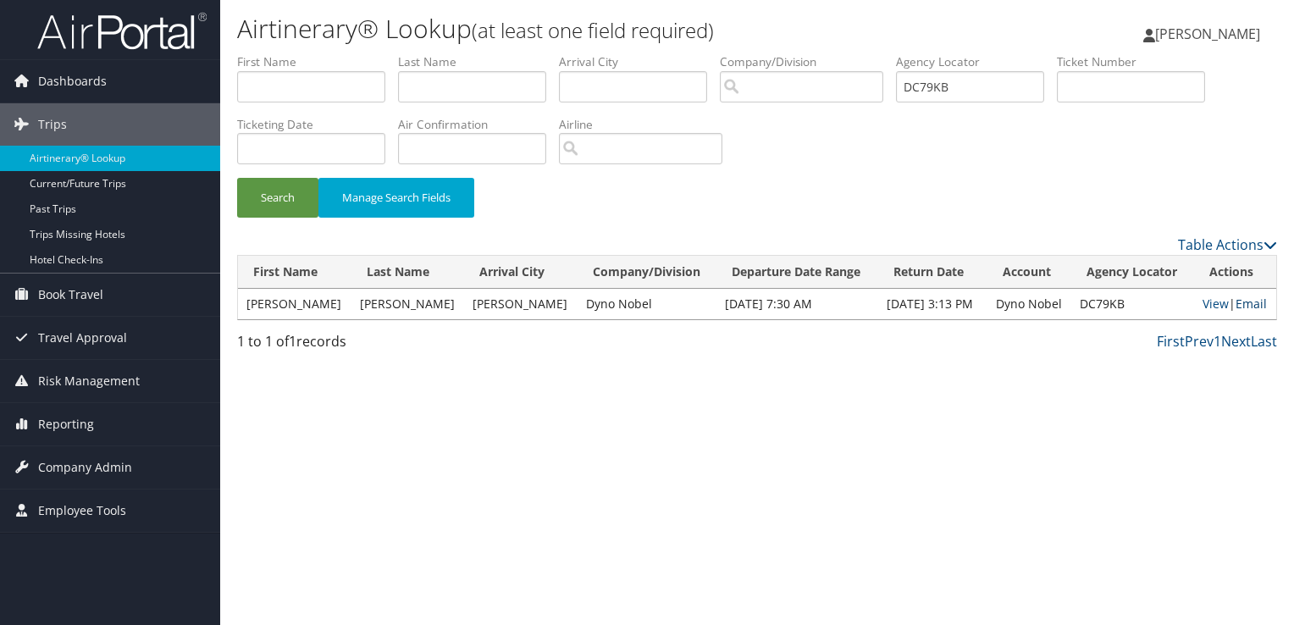
click at [1238, 306] on link "Email" at bounding box center [1250, 303] width 31 height 16
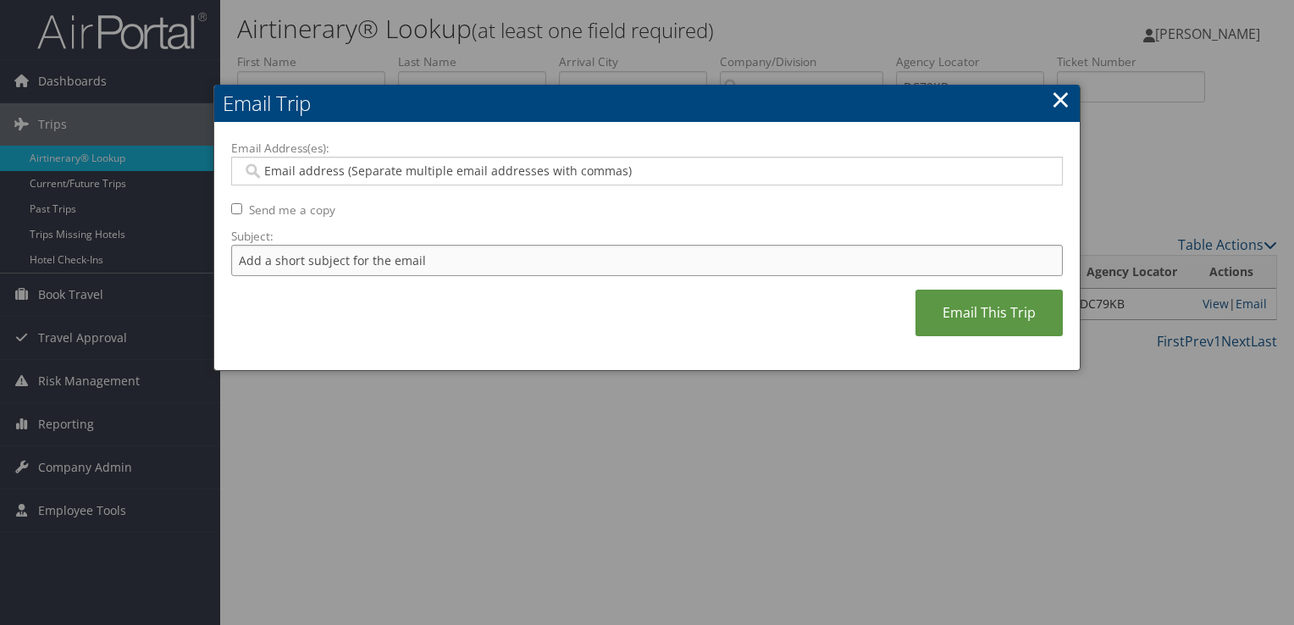
click at [478, 248] on input "Subject:" at bounding box center [646, 260] width 831 height 31
paste input "Delta Flight Confirmation September 10 -13"
type input "Delta Flight Confirmation September 10 -13"
click at [411, 168] on input "Email Address(es):" at bounding box center [646, 171] width 809 height 17
paste input "CRAIG.BORDEN@AM.DYNONOBEL.COM"
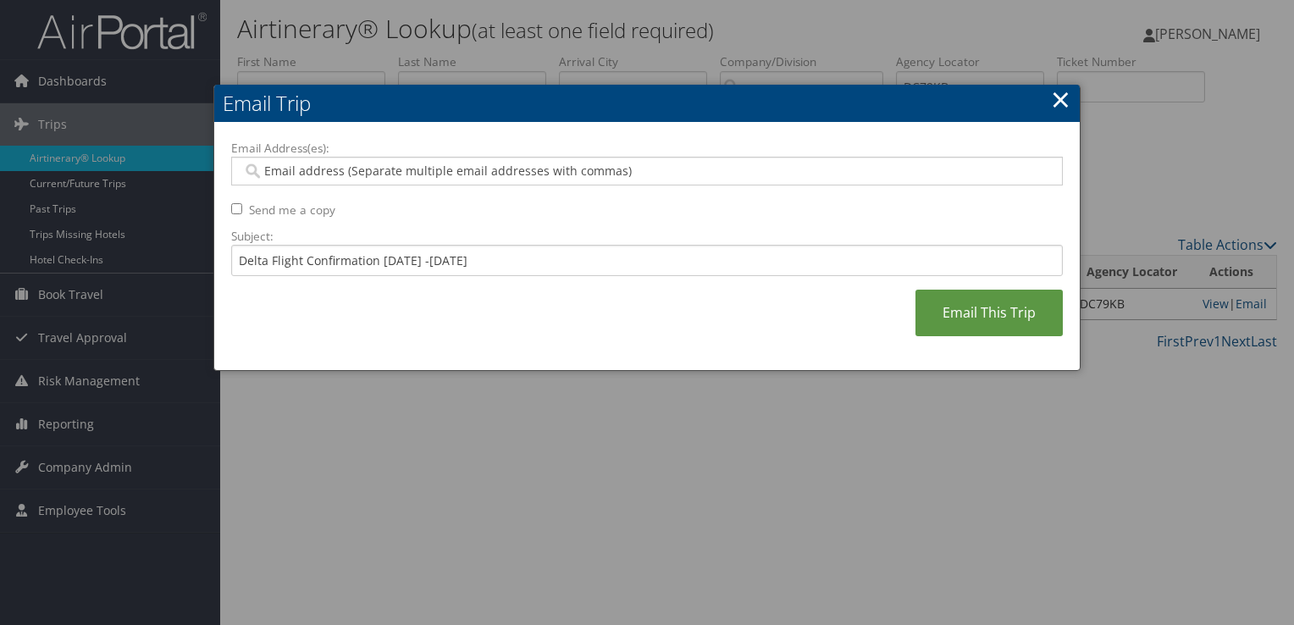
type input "CRAIG.BORDEN@AM.DYNONOBEL.COM"
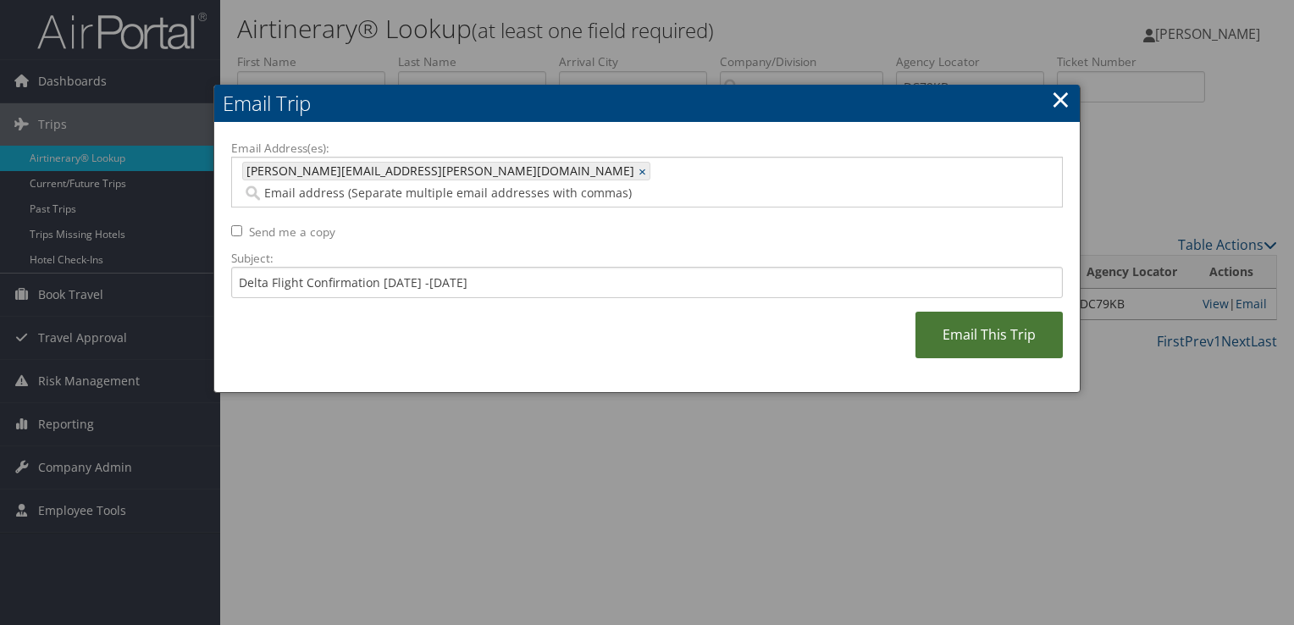
click at [969, 312] on link "Email This Trip" at bounding box center [988, 335] width 147 height 47
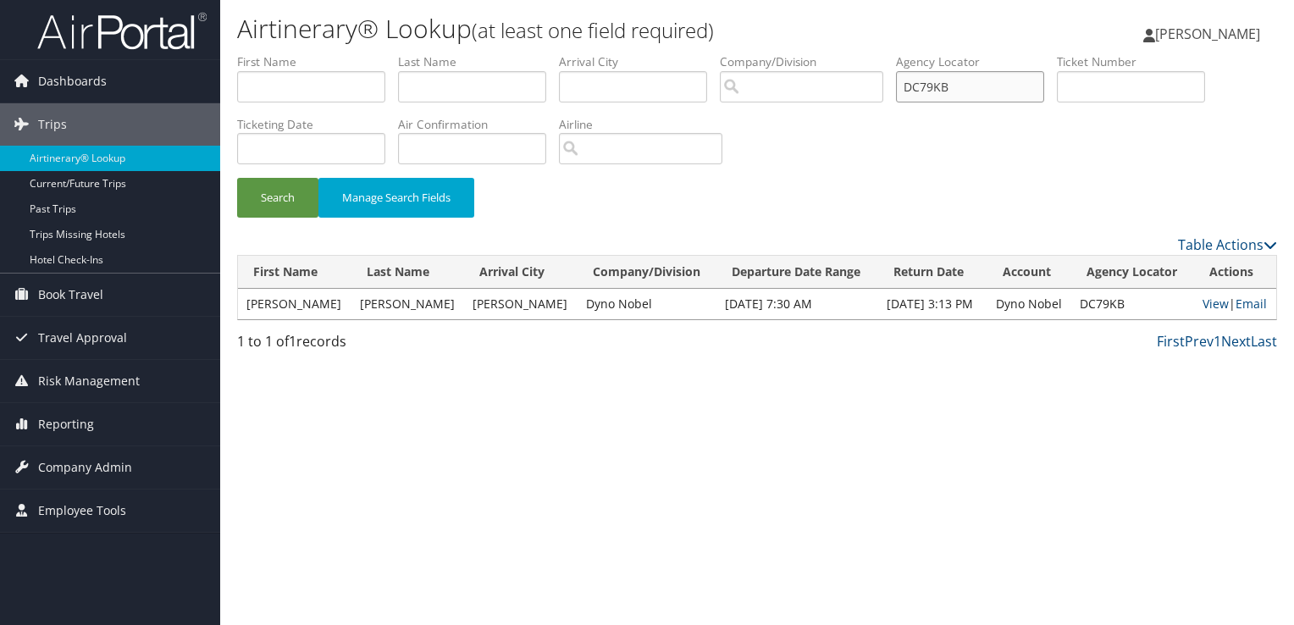
click at [962, 88] on input "DC79KB" at bounding box center [970, 86] width 148 height 31
click at [97, 417] on link "Reporting" at bounding box center [110, 424] width 220 height 42
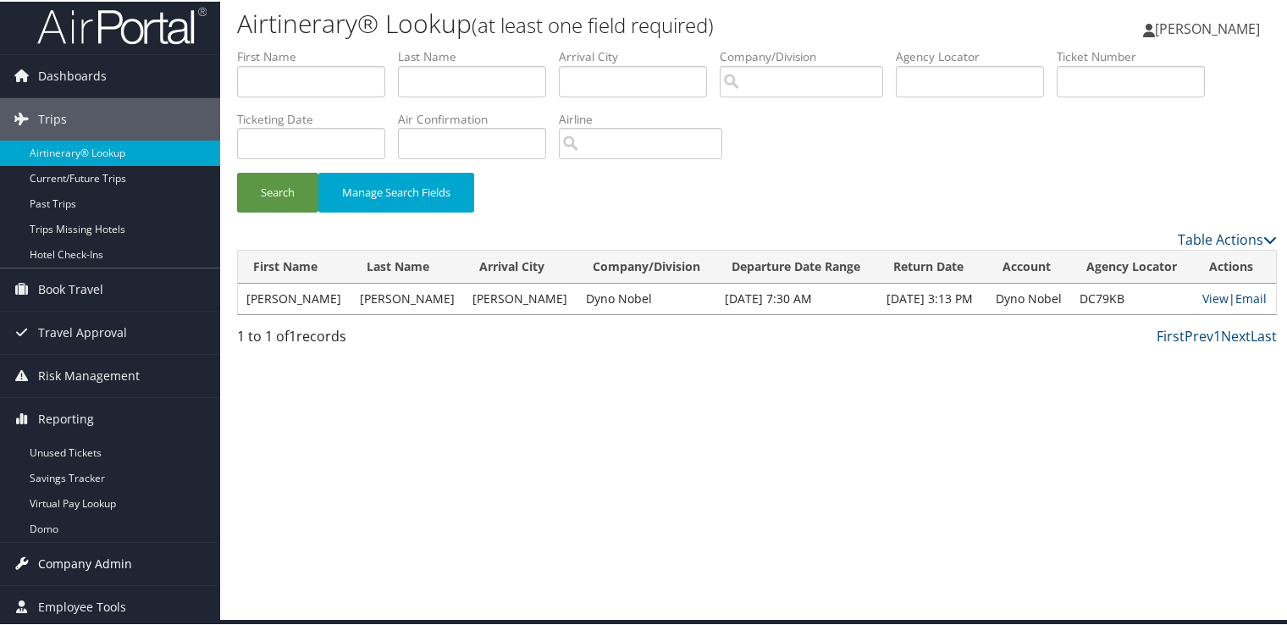
click at [94, 559] on span "Company Admin" at bounding box center [85, 562] width 94 height 42
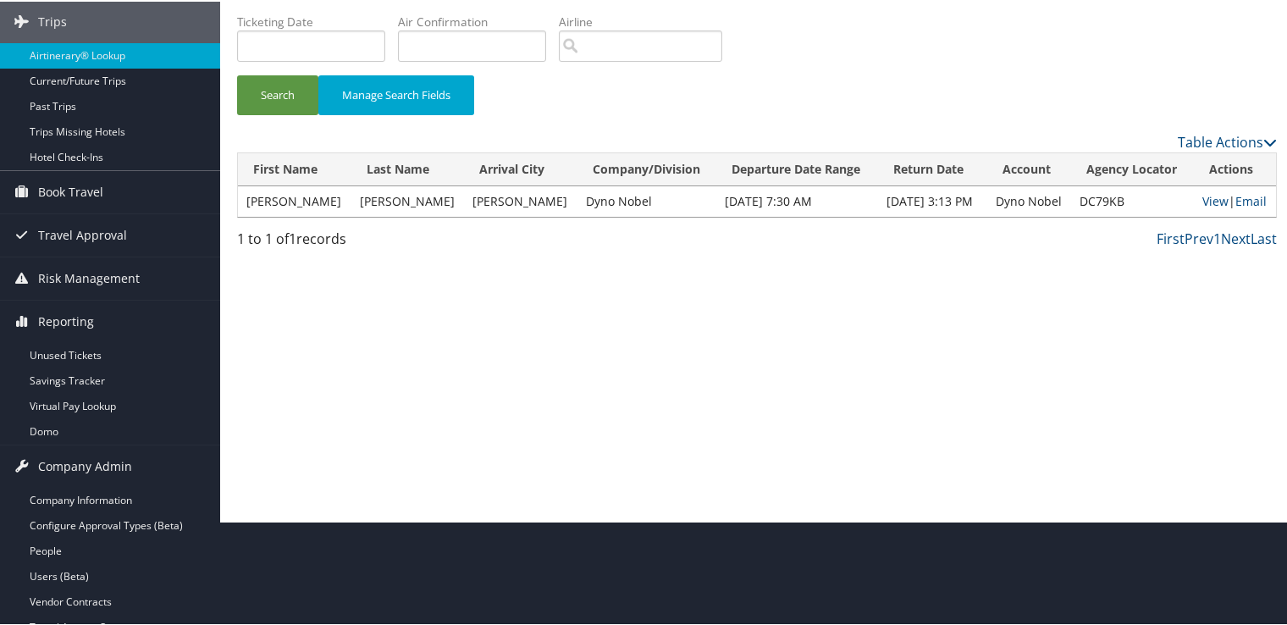
scroll to position [261, 0]
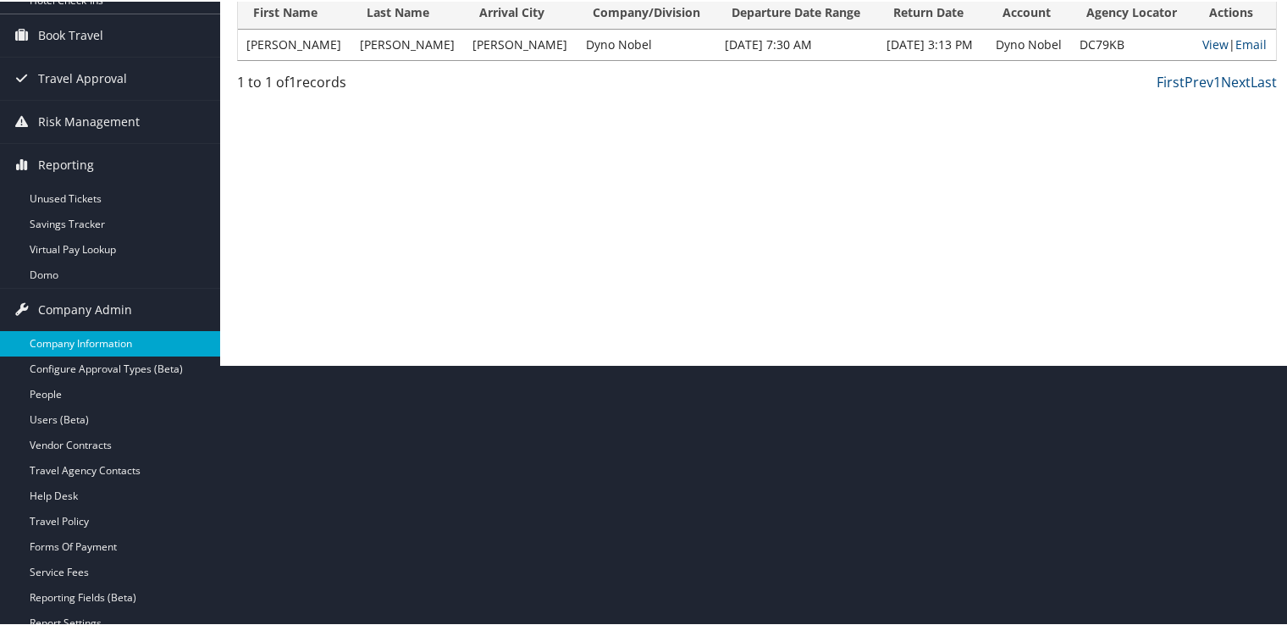
click at [115, 344] on link "Company Information" at bounding box center [110, 341] width 220 height 25
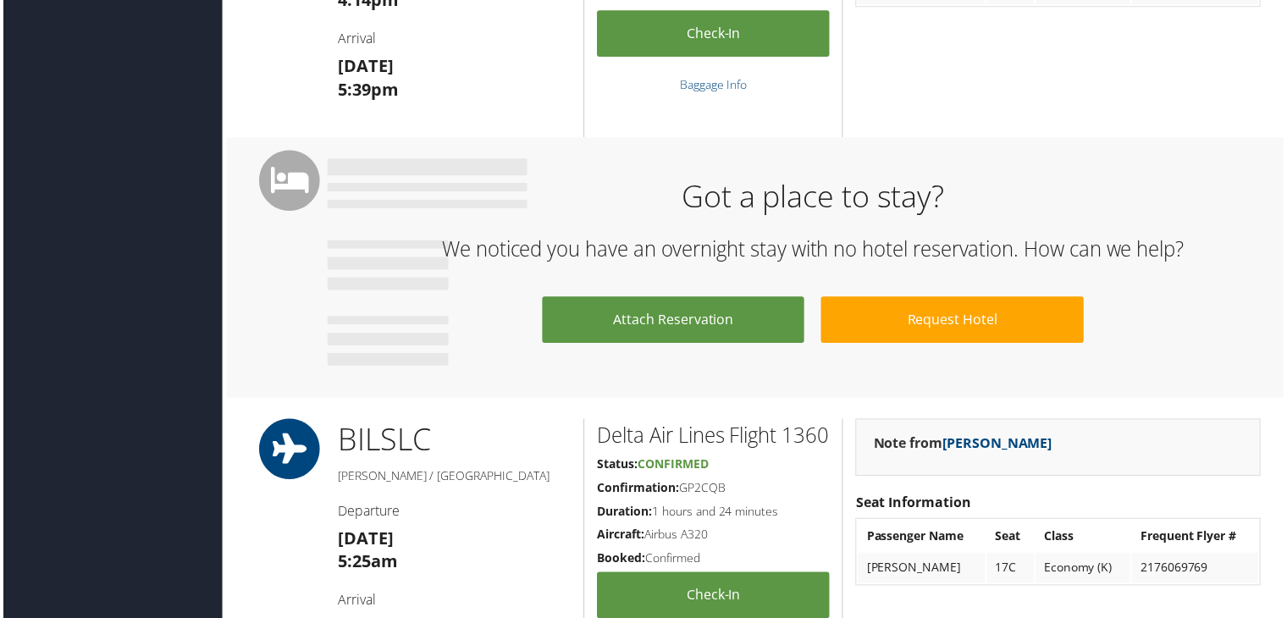
scroll to position [1352, 0]
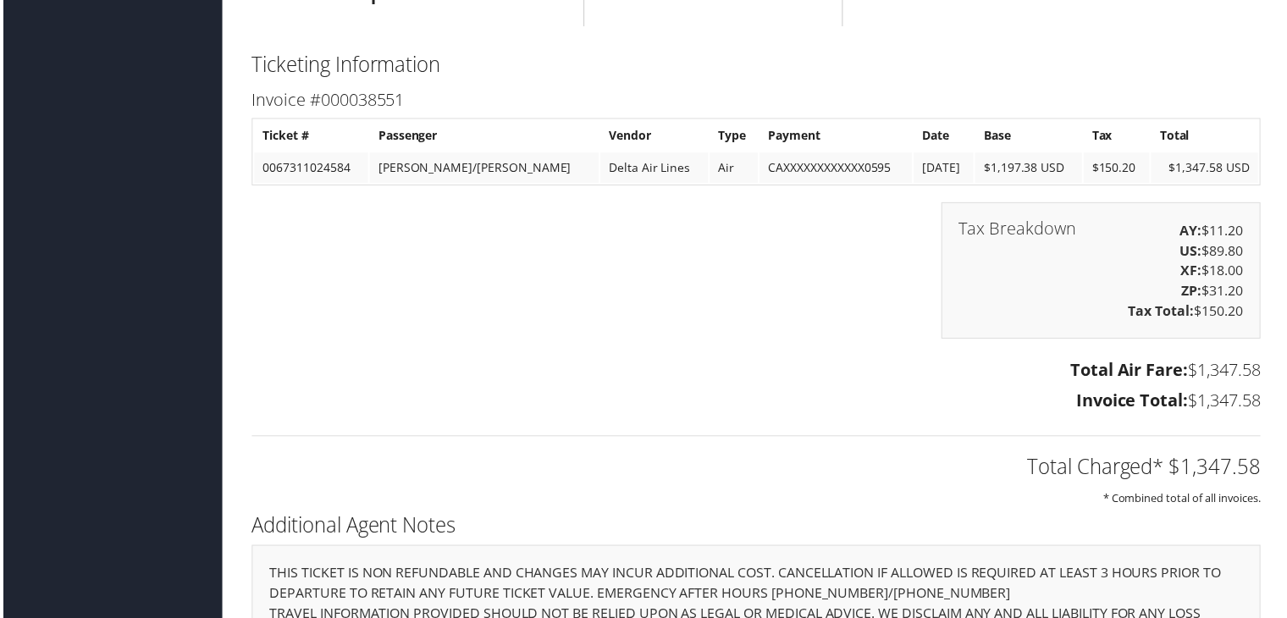
scroll to position [2707, 0]
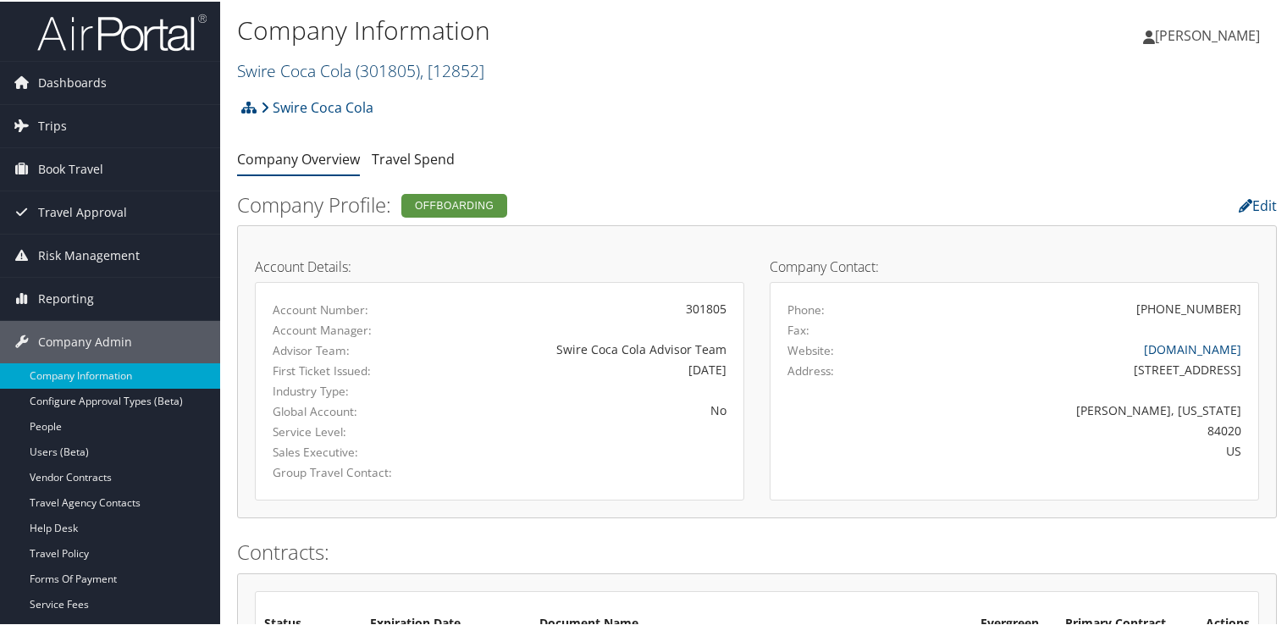
click at [433, 75] on span ", [ 12852 ]" at bounding box center [452, 69] width 64 height 23
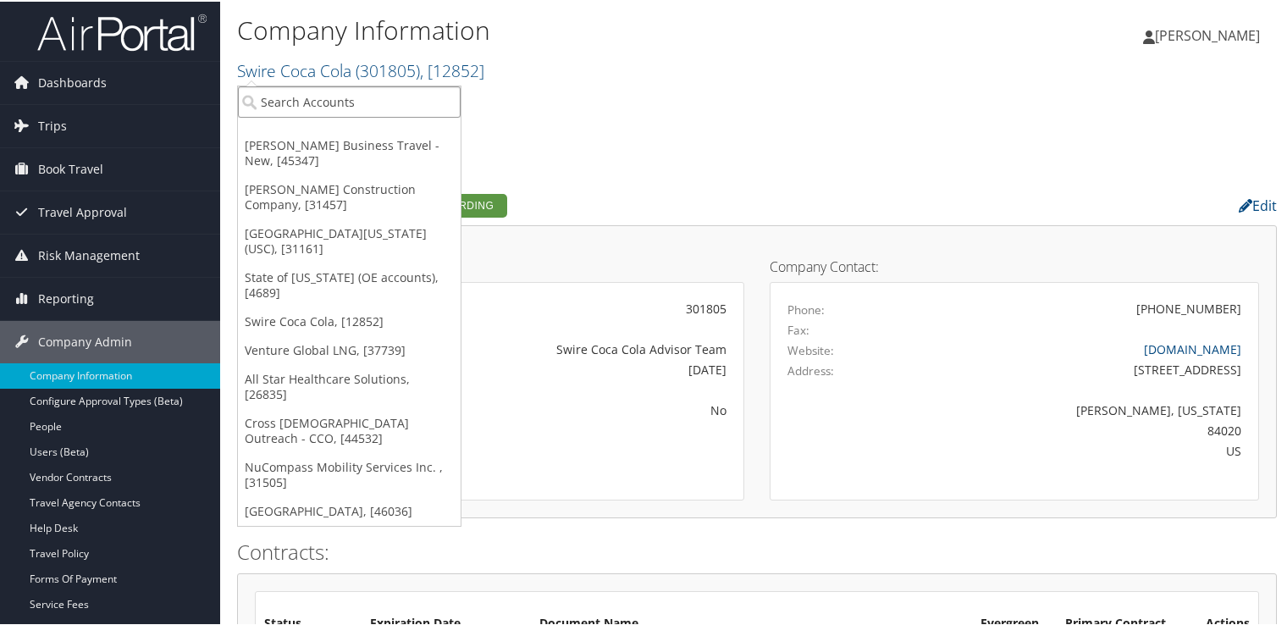
click at [364, 108] on input "search" at bounding box center [349, 100] width 223 height 31
type input "TORCH"
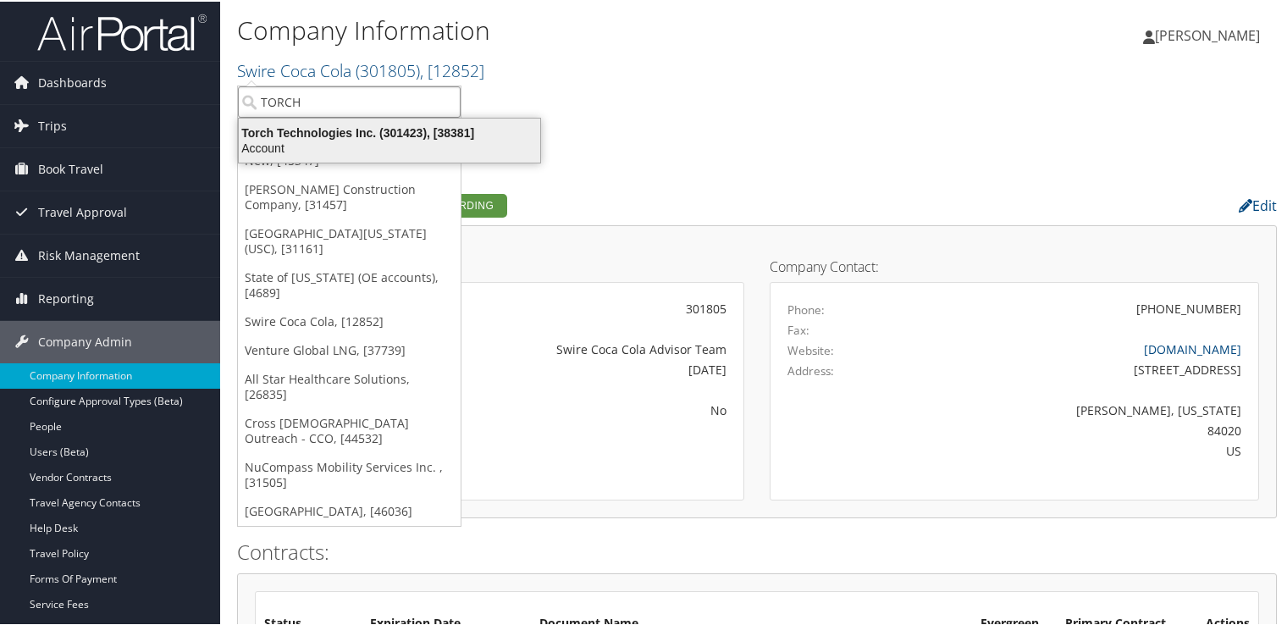
click at [372, 130] on div "Torch Technologies Inc. (301423), [38381]" at bounding box center [390, 131] width 322 height 15
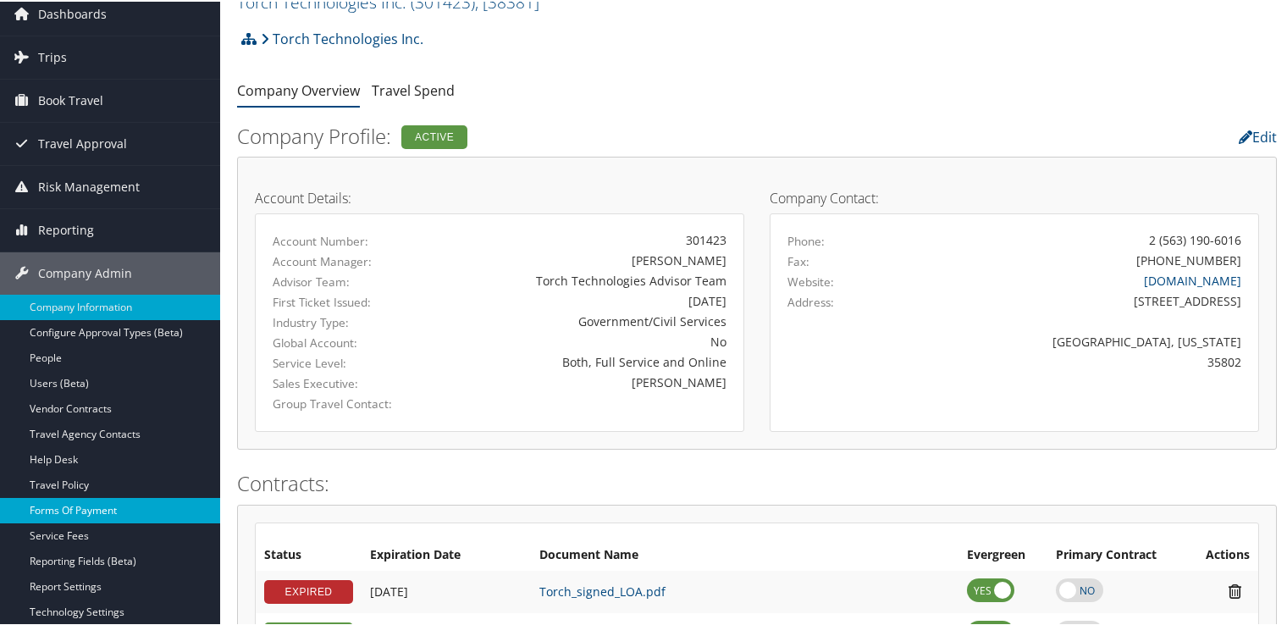
scroll to position [169, 0]
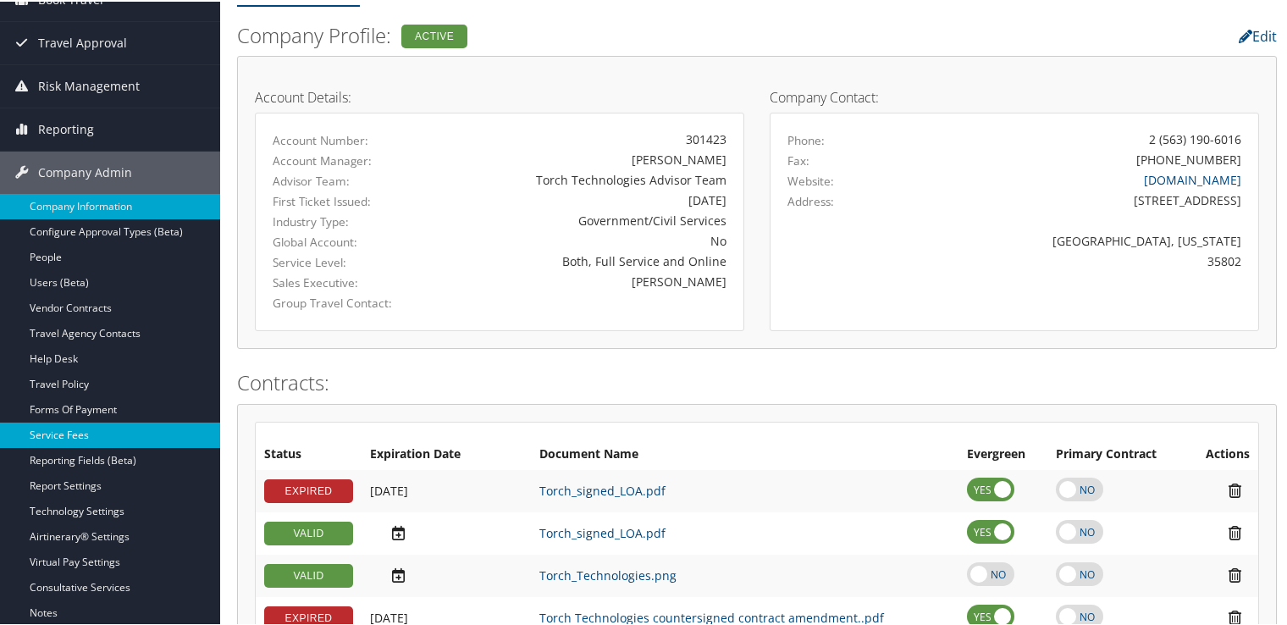
click at [100, 428] on link "Service Fees" at bounding box center [110, 433] width 220 height 25
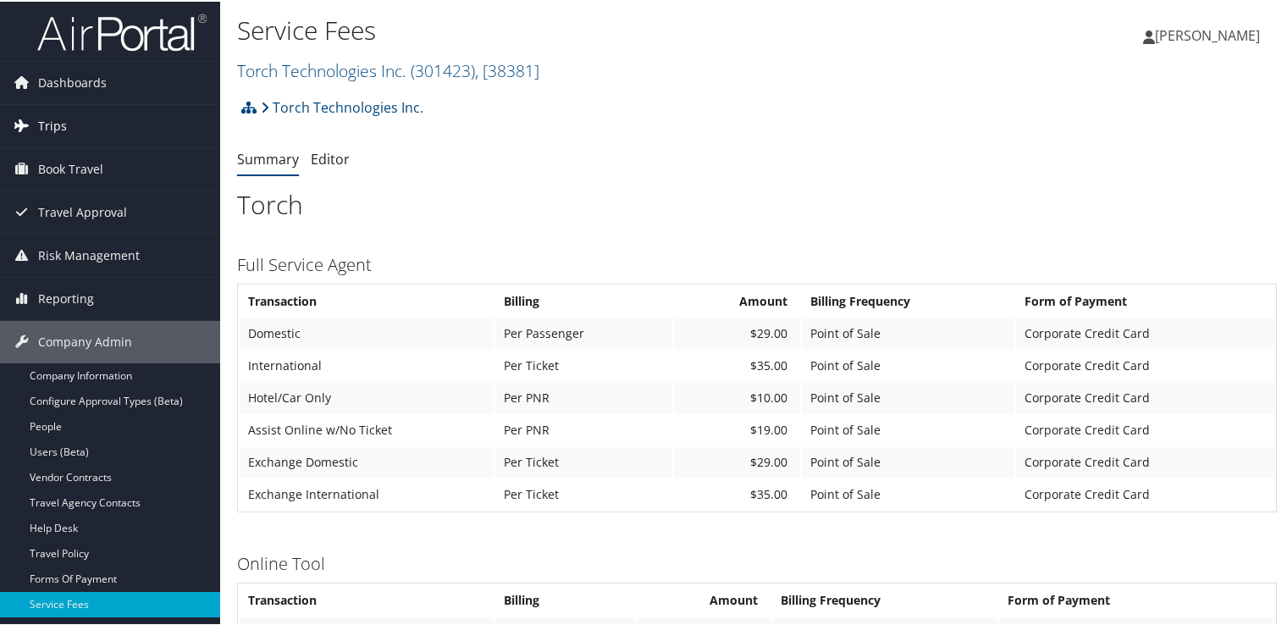
click at [75, 126] on link "Trips" at bounding box center [110, 124] width 220 height 42
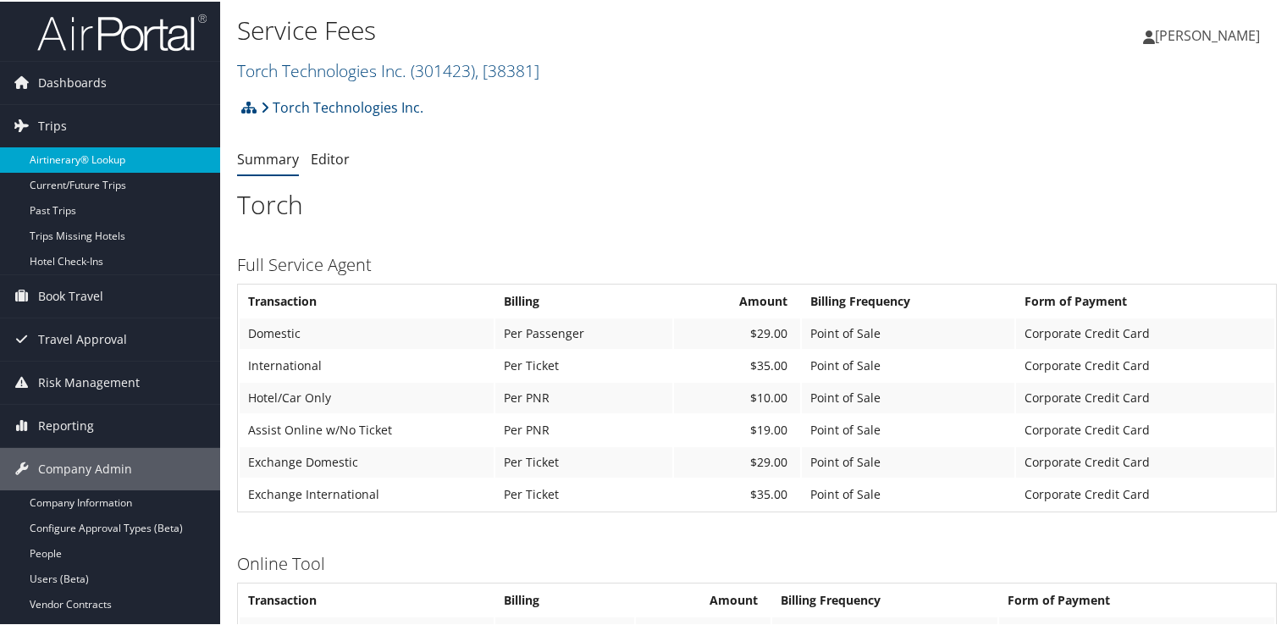
click at [90, 168] on link "Airtinerary® Lookup" at bounding box center [110, 158] width 220 height 25
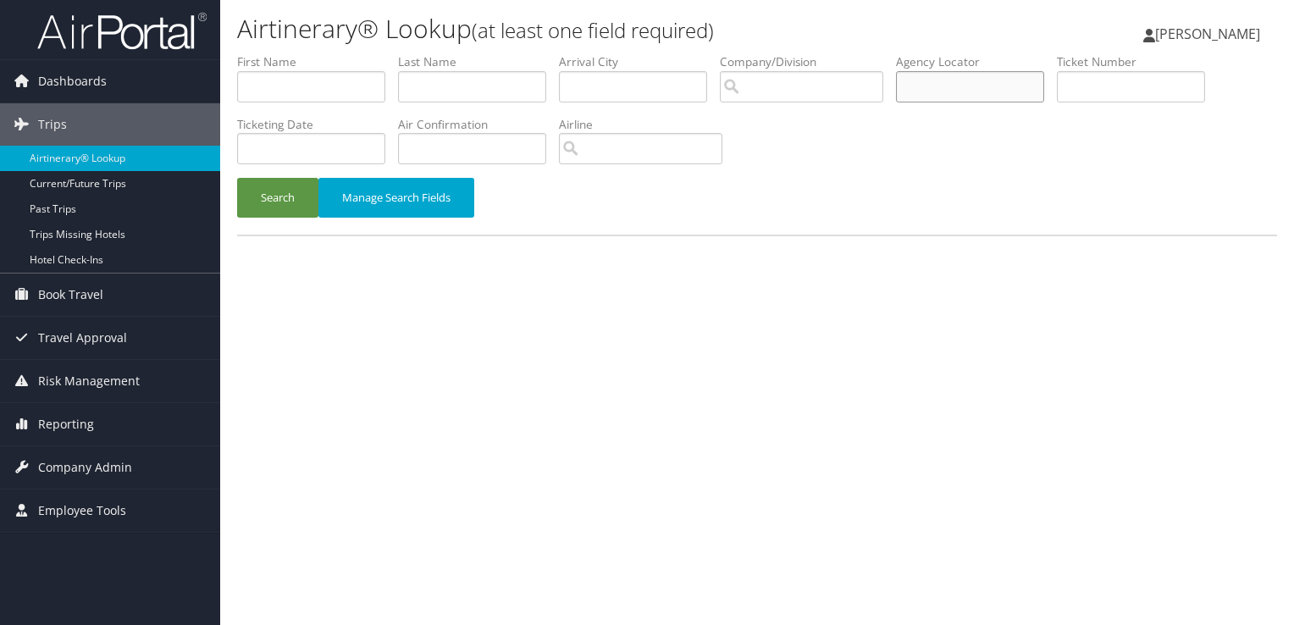
click at [962, 86] on input "text" at bounding box center [970, 86] width 148 height 31
paste input "D56CVD"
type input "D56CVD"
click at [274, 202] on button "Search" at bounding box center [277, 198] width 81 height 40
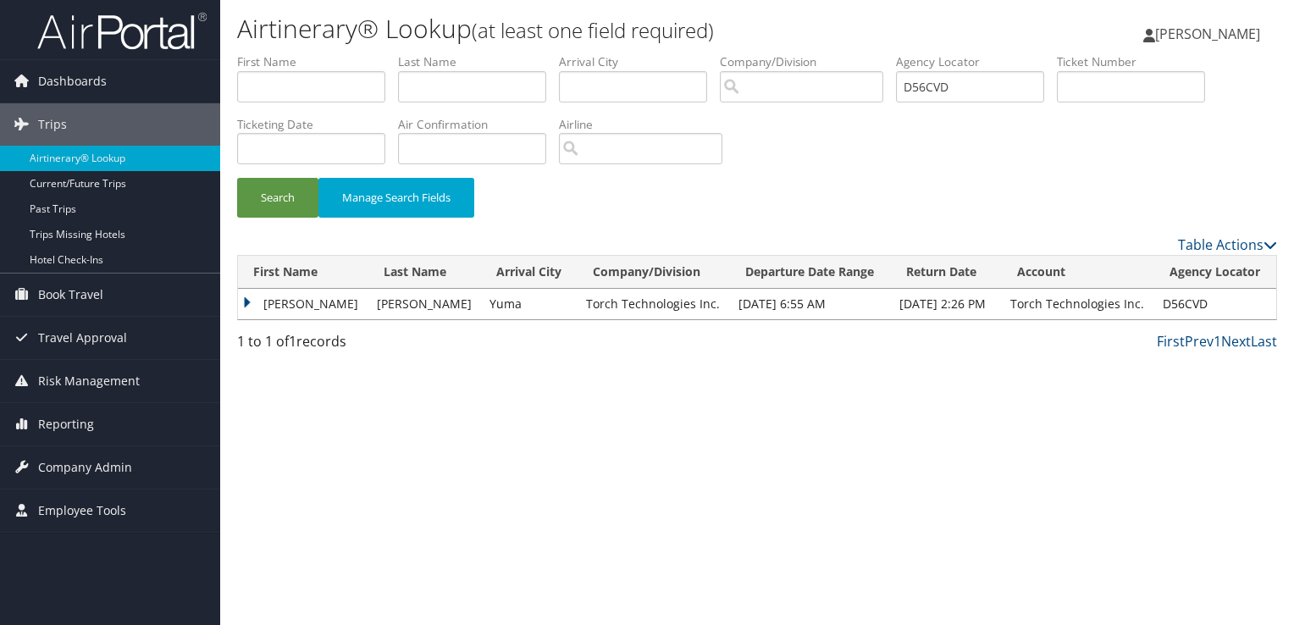
click at [298, 303] on td "[PERSON_NAME]" at bounding box center [303, 304] width 130 height 30
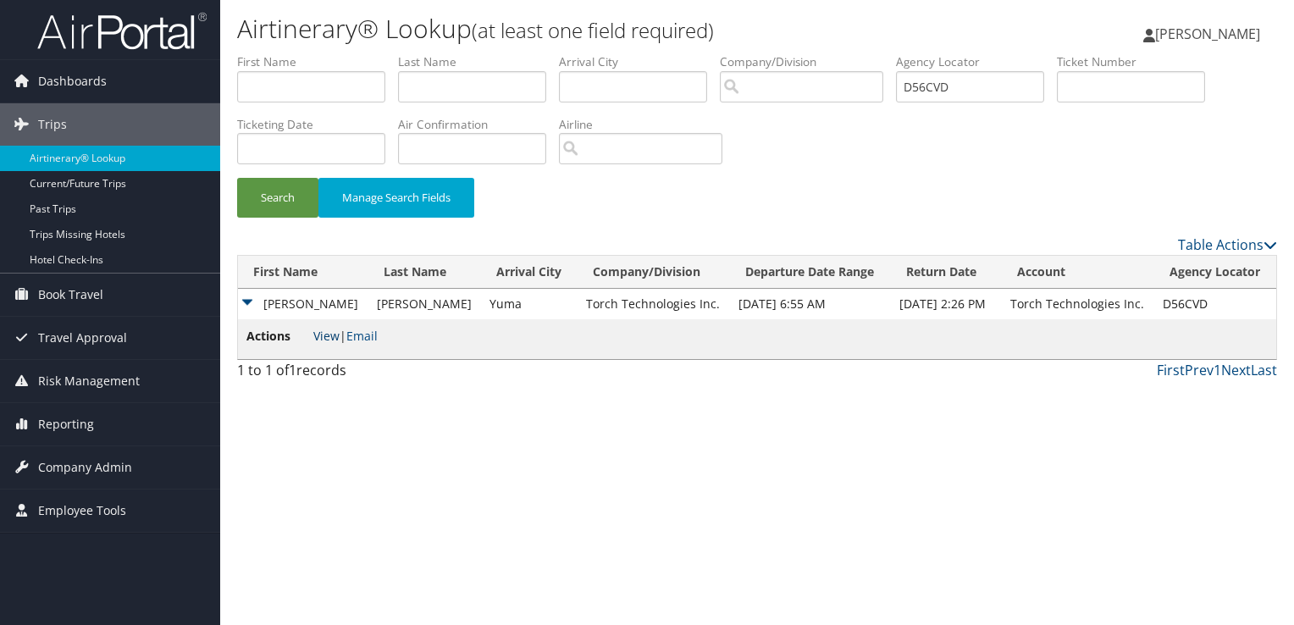
click at [330, 339] on link "View" at bounding box center [326, 336] width 26 height 16
click at [367, 343] on link "Email" at bounding box center [361, 336] width 31 height 16
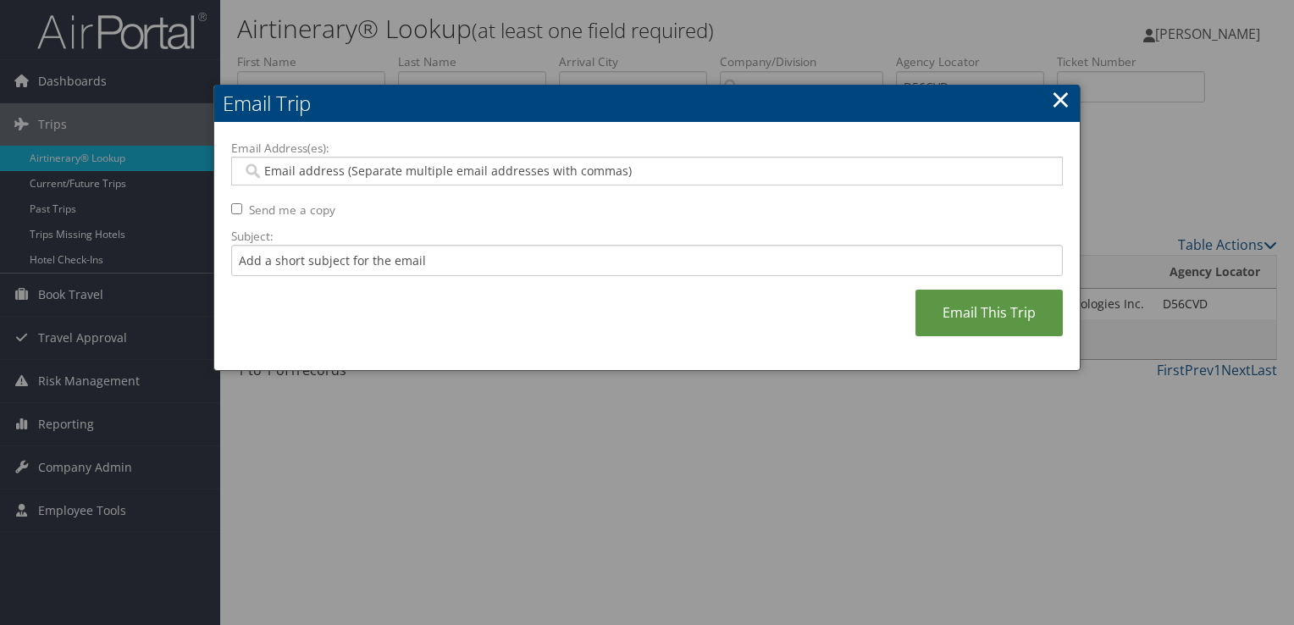
click at [365, 163] on input "Email Address(es):" at bounding box center [646, 171] width 809 height 17
paste input "[PERSON_NAME][EMAIL_ADDRESS][PERSON_NAME][DOMAIN_NAME]"
type input "[PERSON_NAME][EMAIL_ADDRESS][PERSON_NAME][DOMAIN_NAME]"
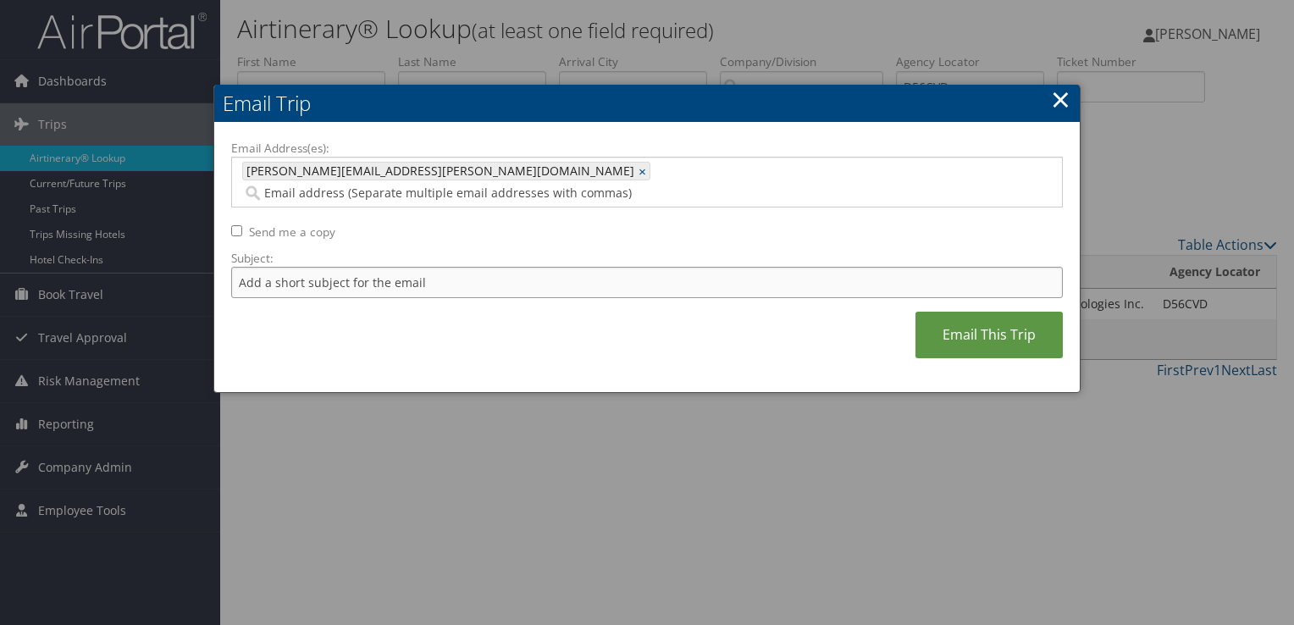
click at [334, 267] on input "Subject:" at bounding box center [646, 282] width 831 height 31
type input "American Flight Confirmation [DATE]"
click at [979, 312] on link "Email This Trip" at bounding box center [988, 335] width 147 height 47
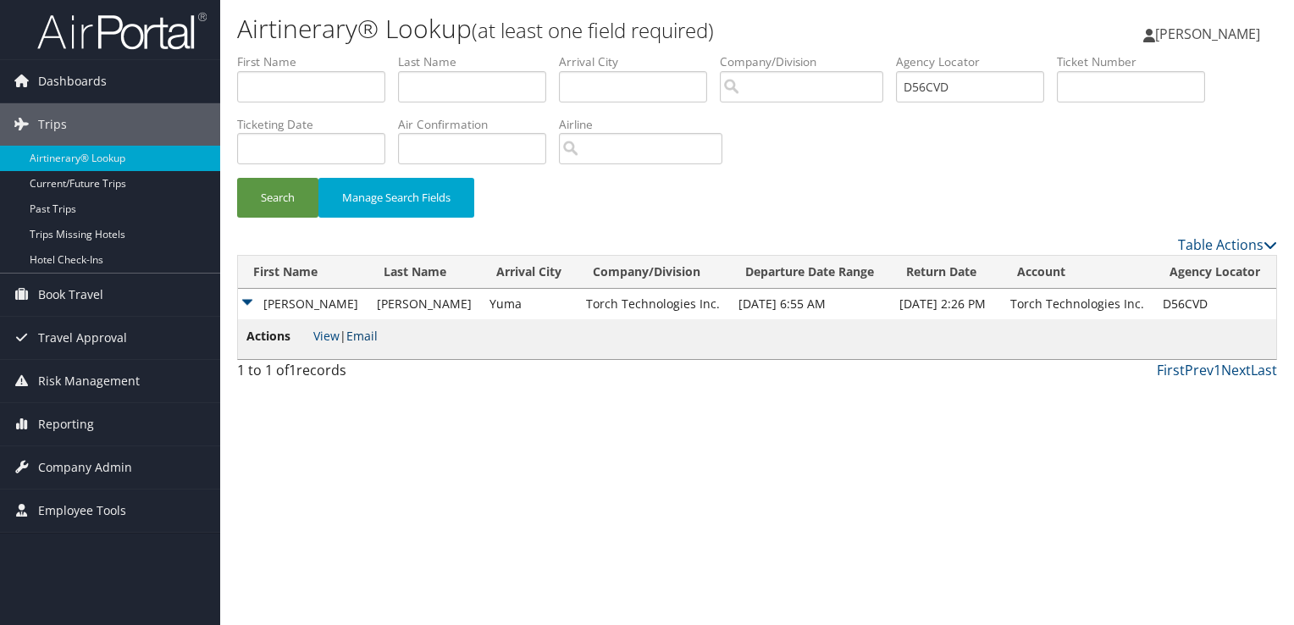
click at [375, 334] on link "Email" at bounding box center [361, 336] width 31 height 16
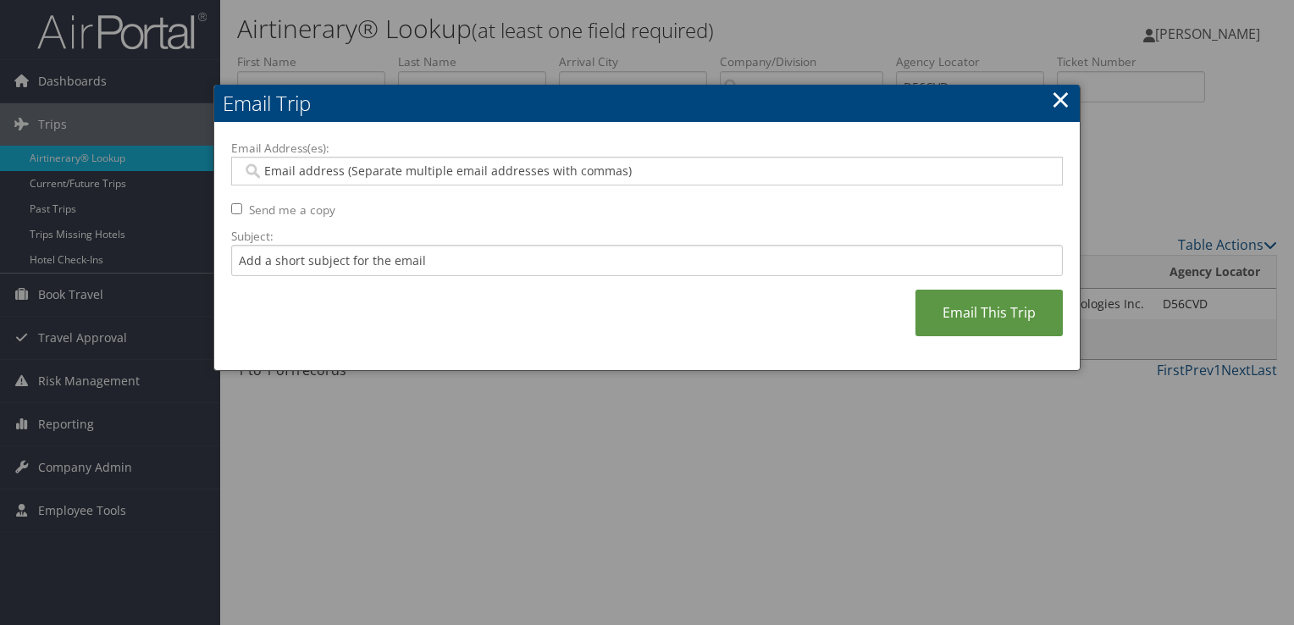
click at [379, 168] on input "Email Address(es):" at bounding box center [646, 171] width 809 height 17
paste input "[EMAIL_ADDRESS][DOMAIN_NAME]"
type input "[EMAIL_ADDRESS][DOMAIN_NAME]"
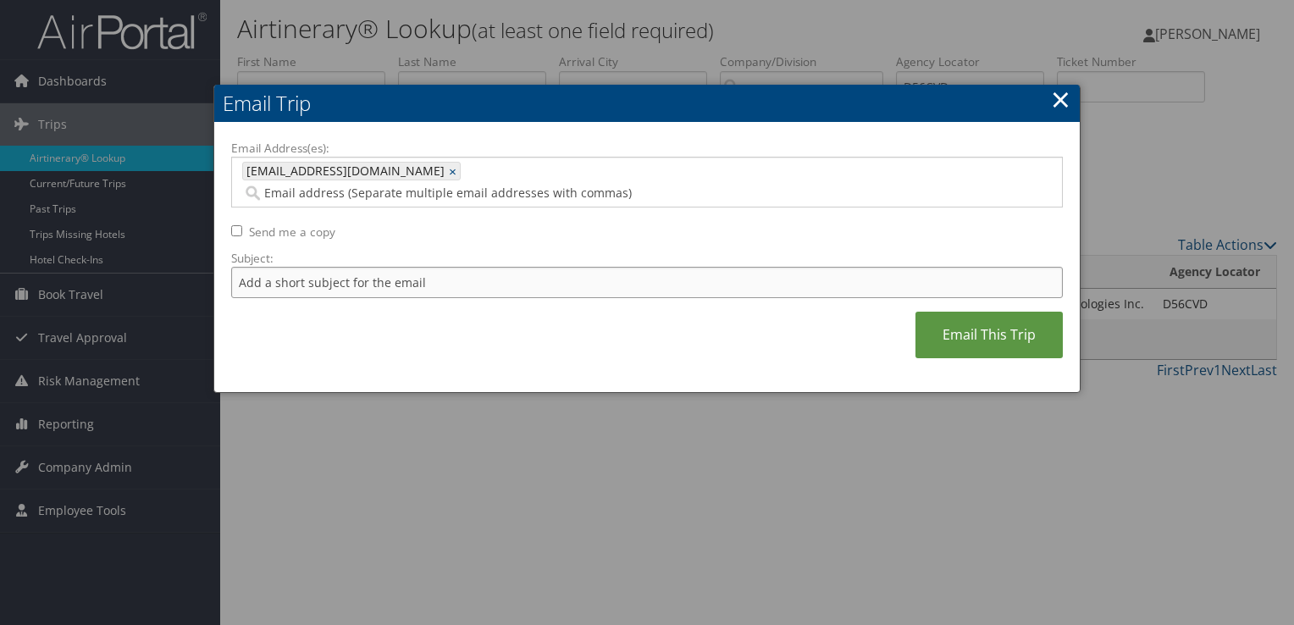
click at [347, 273] on input "Subject:" at bounding box center [646, 282] width 831 height 31
type input "American Flight Confirmation [DATE]"
click at [1006, 325] on link "Email This Trip" at bounding box center [988, 335] width 147 height 47
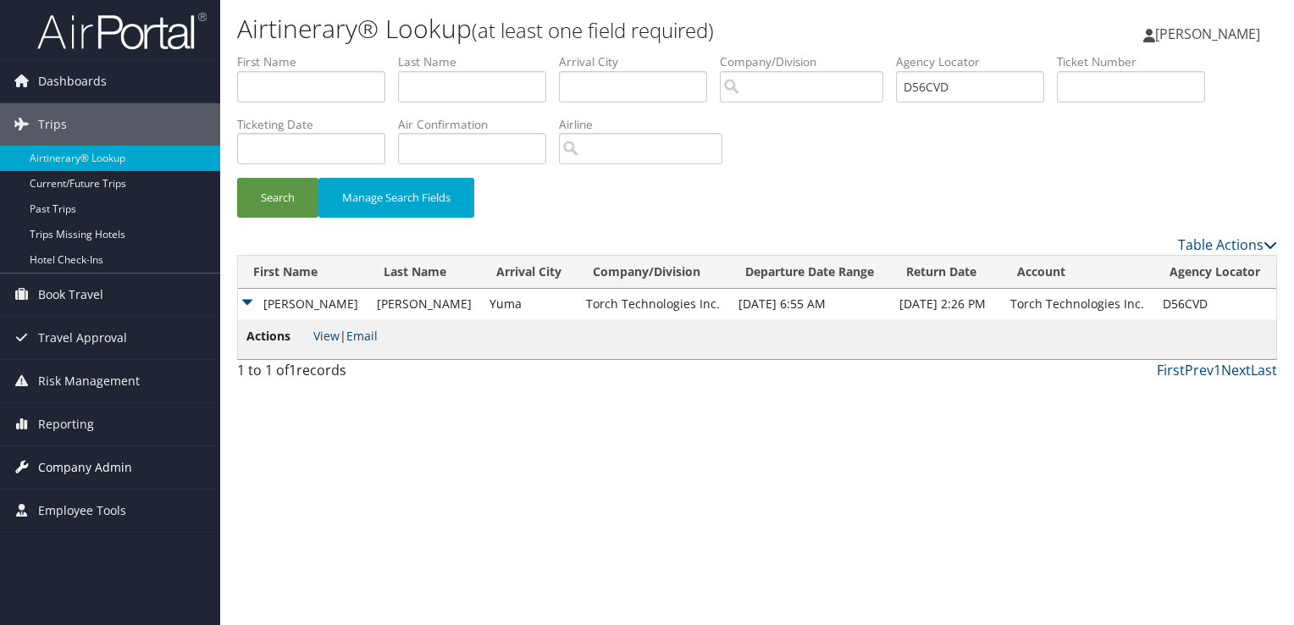
click at [105, 466] on span "Company Admin" at bounding box center [85, 467] width 94 height 42
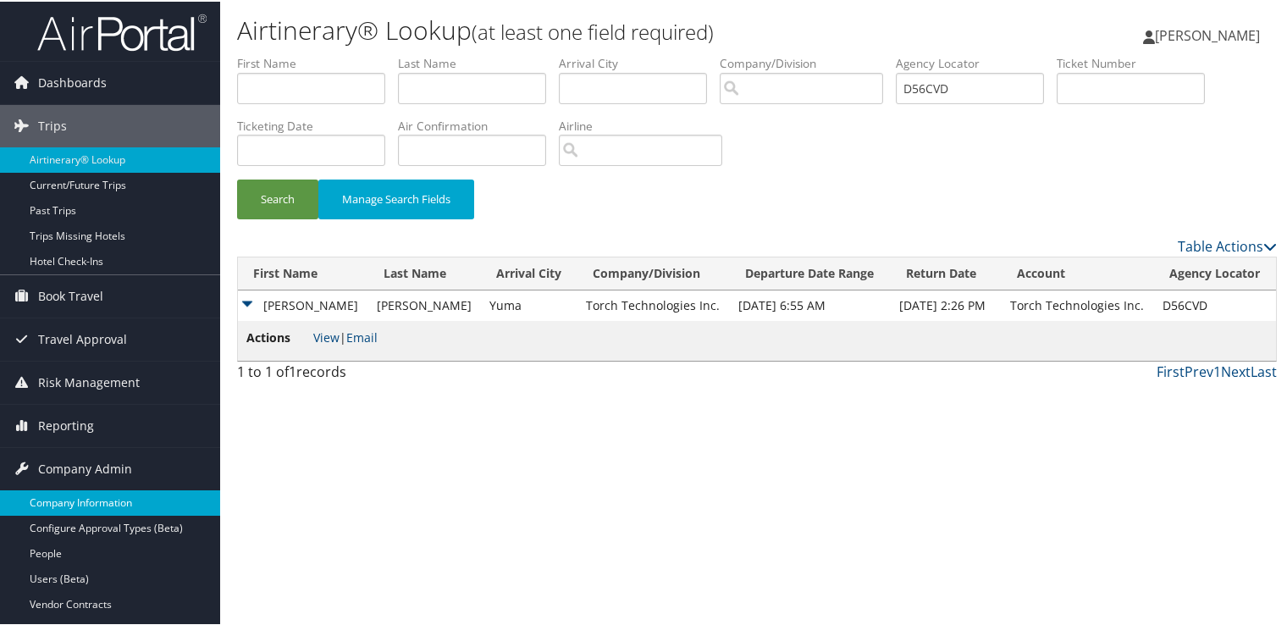
click at [113, 503] on link "Company Information" at bounding box center [110, 501] width 220 height 25
